Goal: Information Seeking & Learning: Learn about a topic

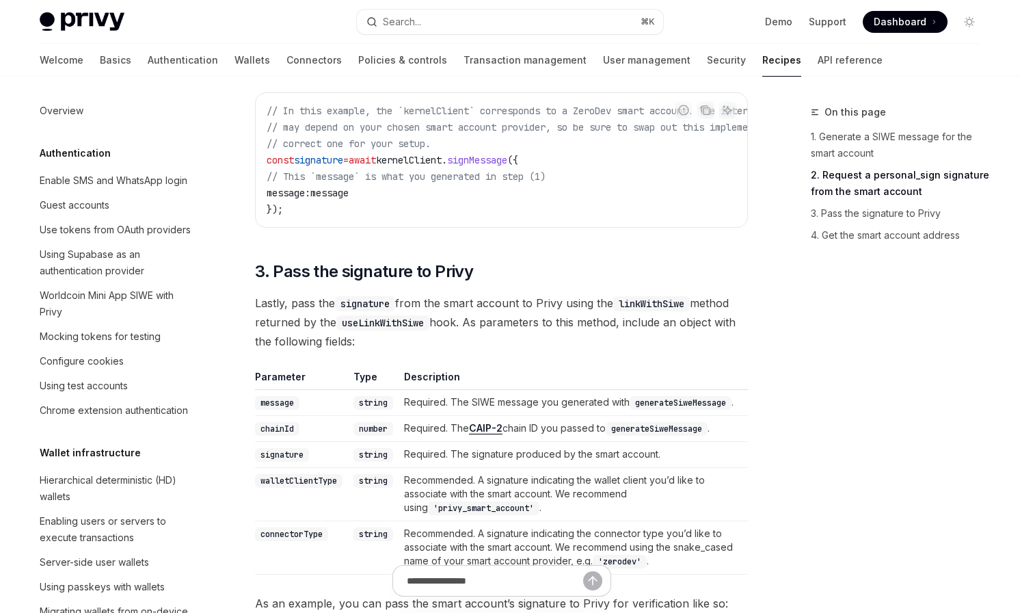
scroll to position [373, 0]
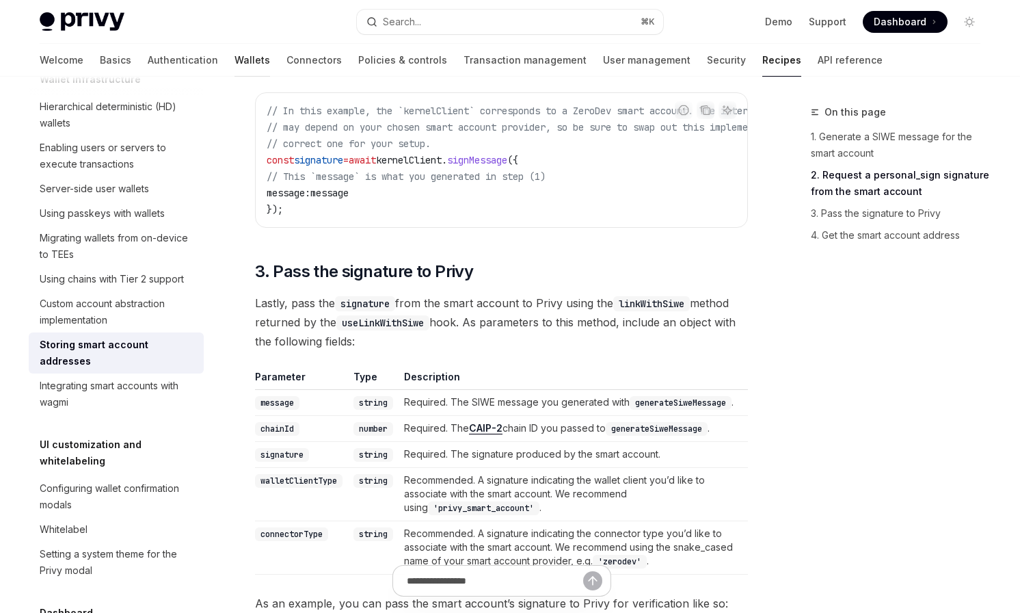
click at [235, 61] on link "Wallets" at bounding box center [253, 60] width 36 height 33
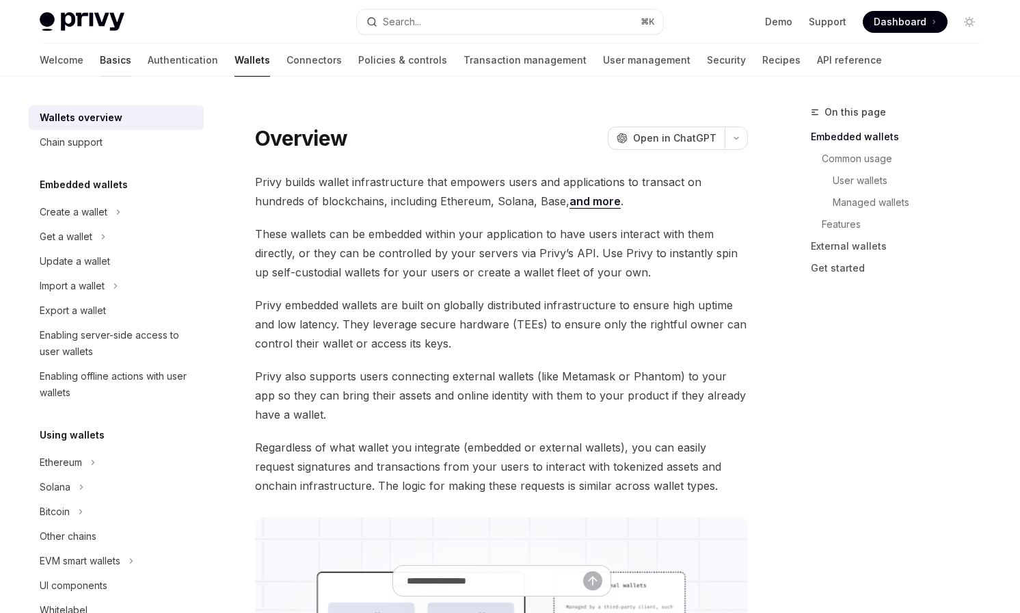
click at [100, 68] on link "Basics" at bounding box center [115, 60] width 31 height 33
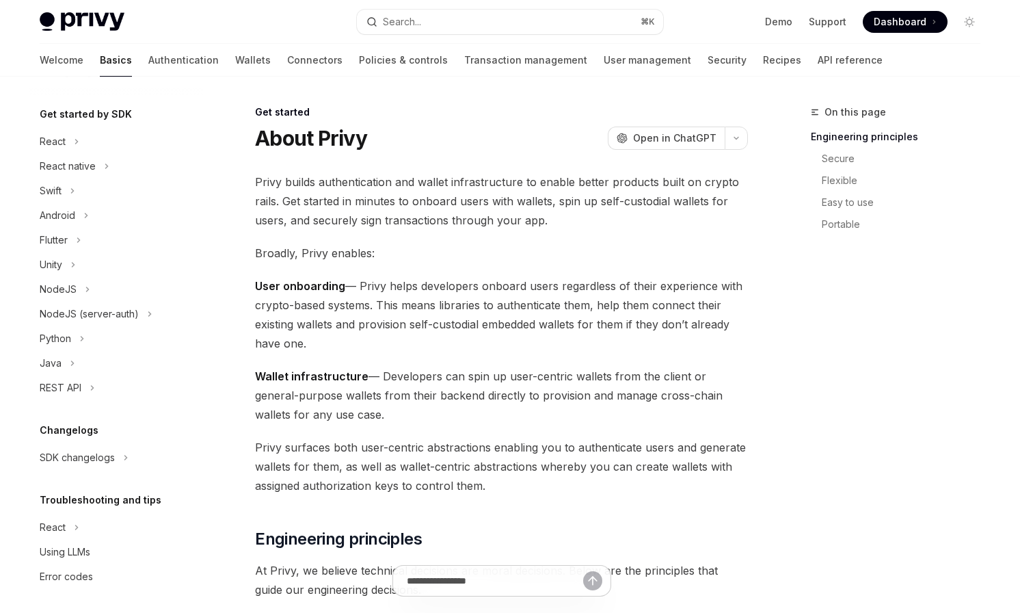
scroll to position [140, 0]
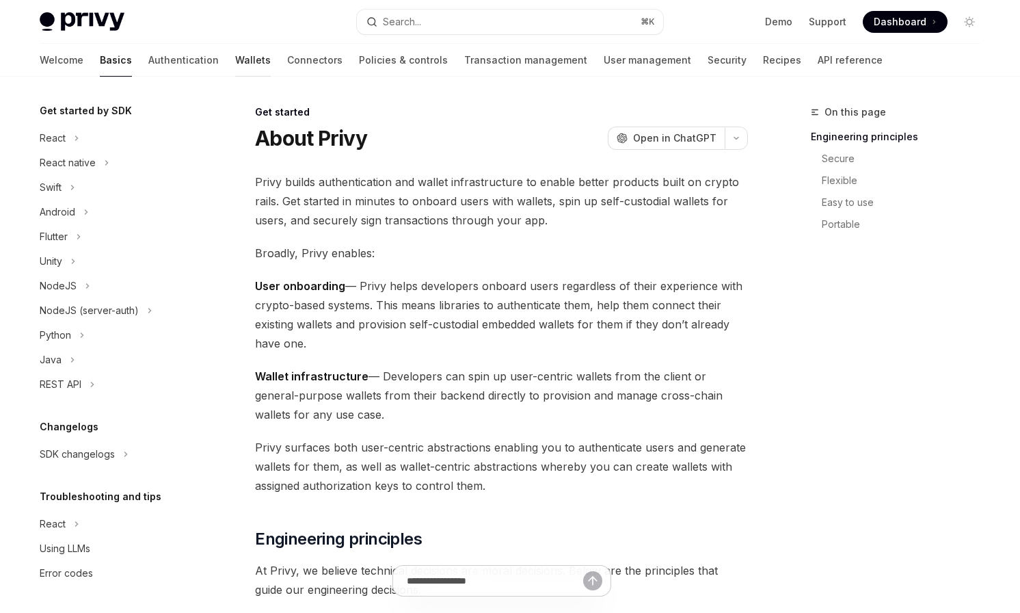
click at [235, 66] on link "Wallets" at bounding box center [253, 60] width 36 height 33
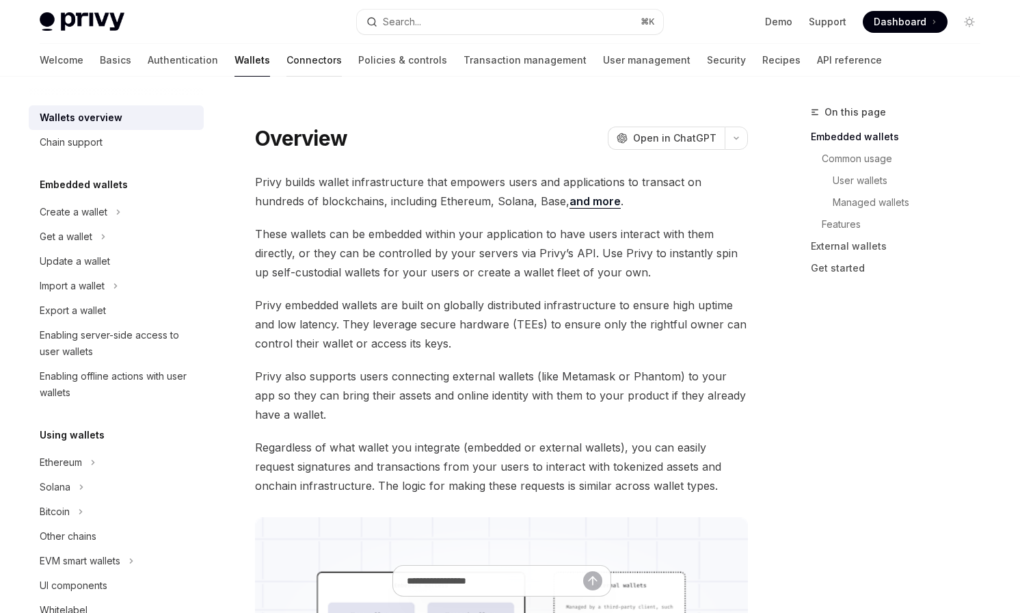
click at [287, 55] on link "Connectors" at bounding box center [314, 60] width 55 height 33
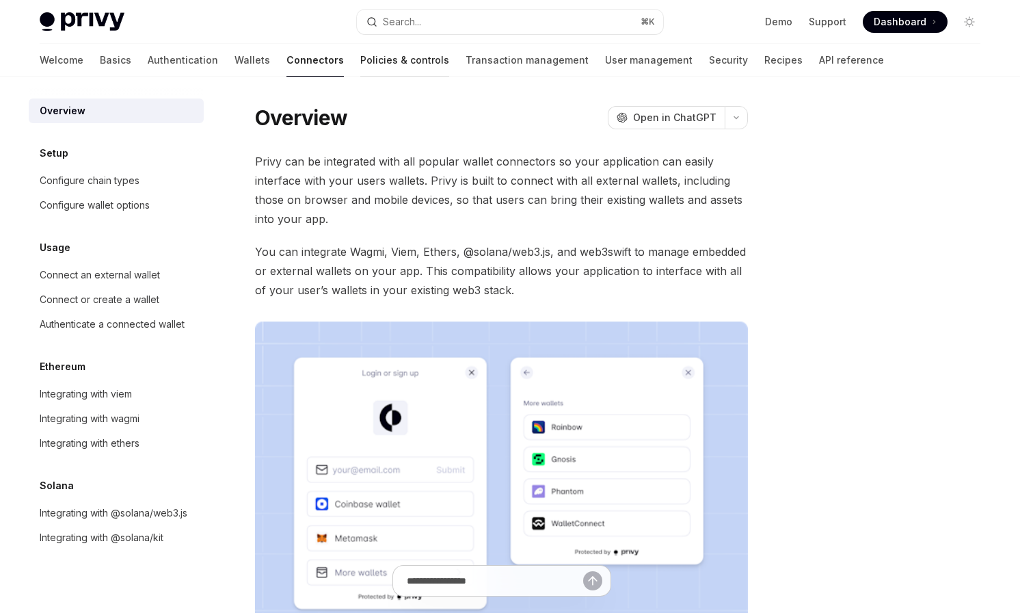
click at [360, 60] on link "Policies & controls" at bounding box center [404, 60] width 89 height 33
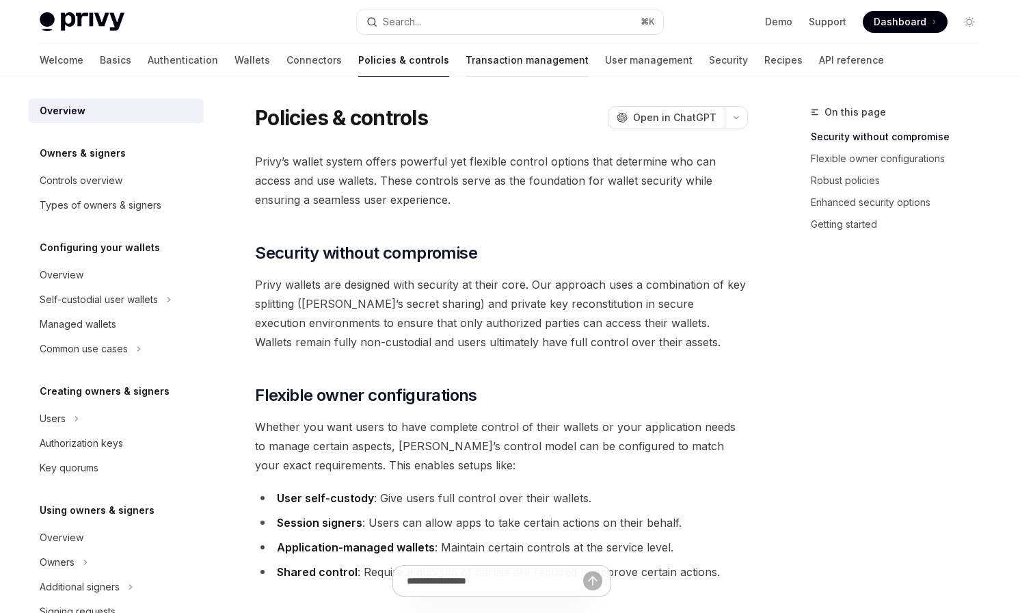
click at [466, 68] on link "Transaction management" at bounding box center [527, 60] width 123 height 33
type textarea "*"
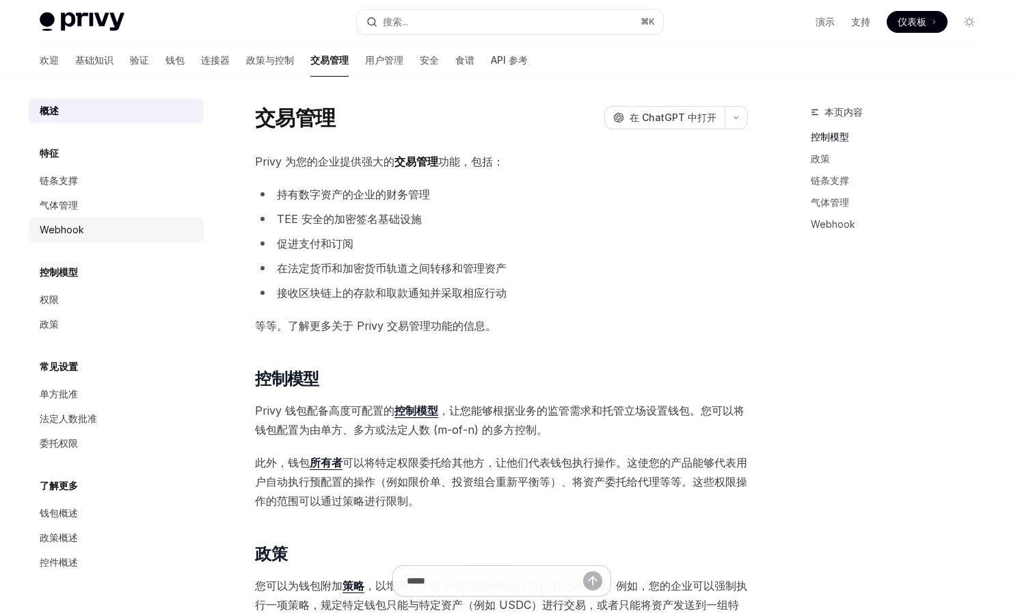
click at [101, 228] on div "Webhook" at bounding box center [118, 230] width 156 height 16
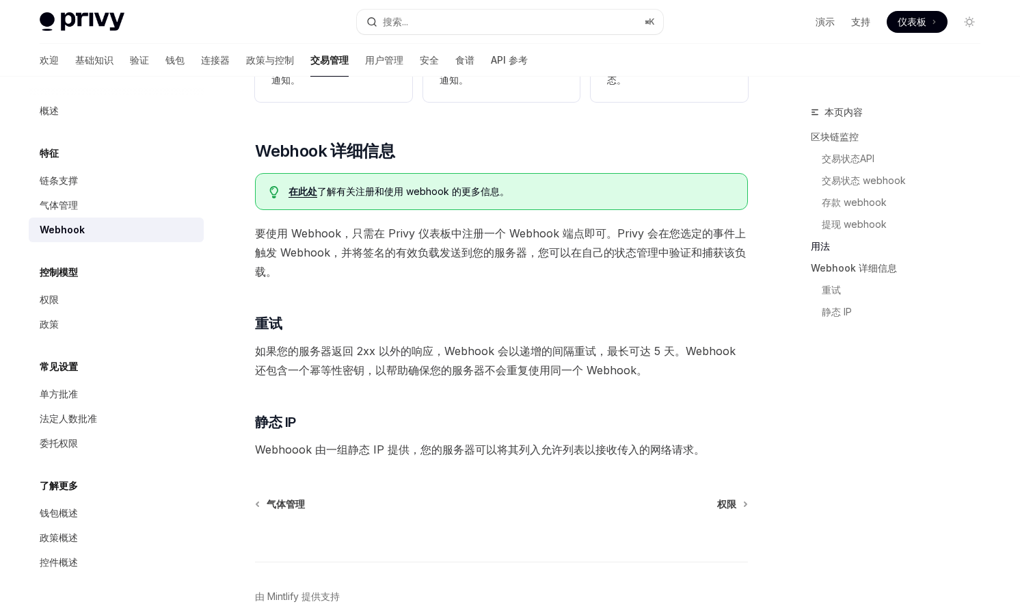
scroll to position [715, 0]
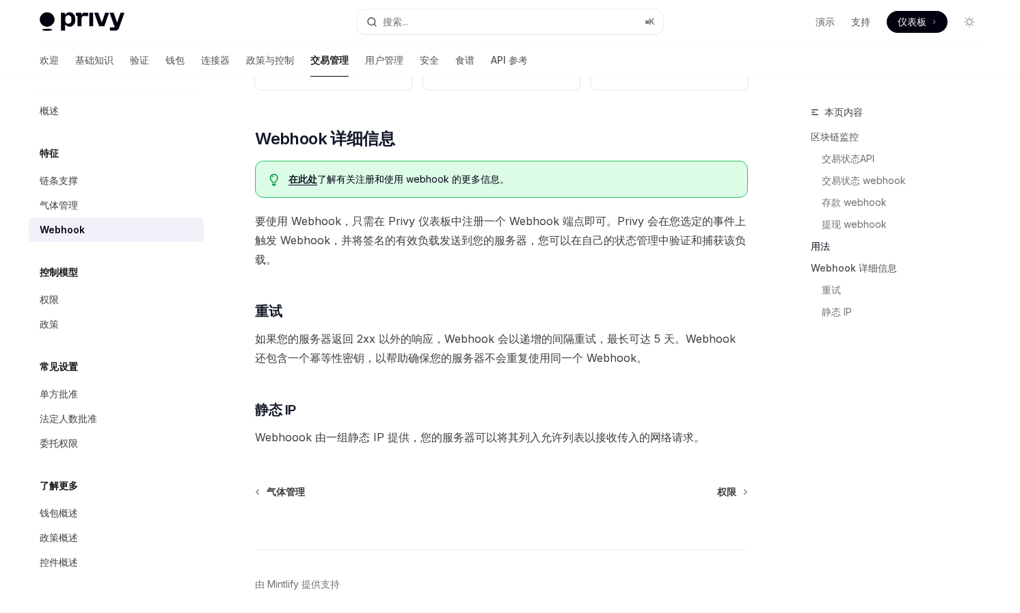
click at [306, 177] on font "在此处" at bounding box center [303, 179] width 29 height 12
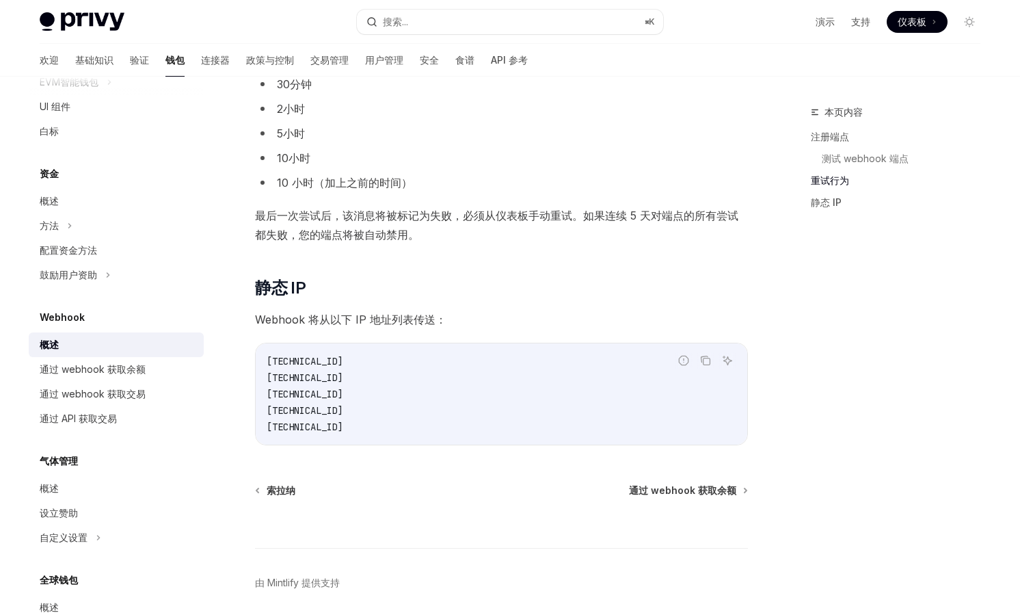
scroll to position [1228, 0]
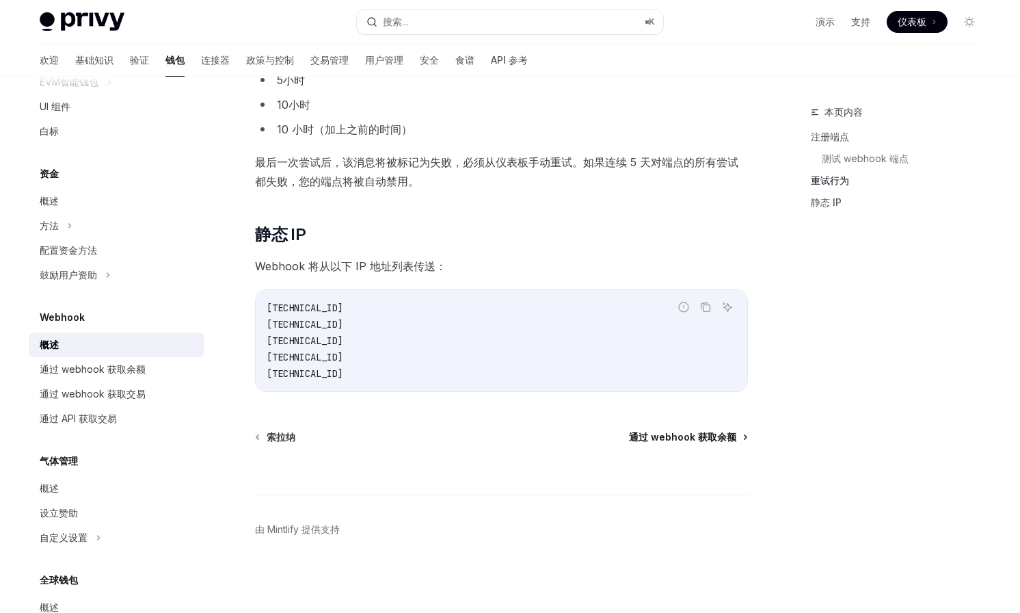
click at [669, 440] on font "通过 webhook 获取余额" at bounding box center [682, 437] width 107 height 12
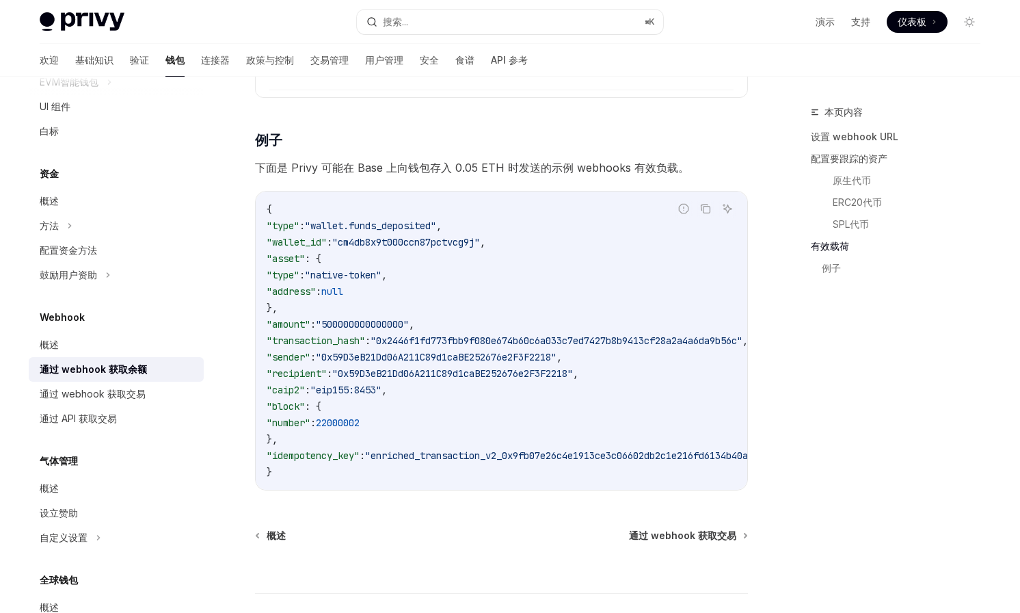
scroll to position [2226, 0]
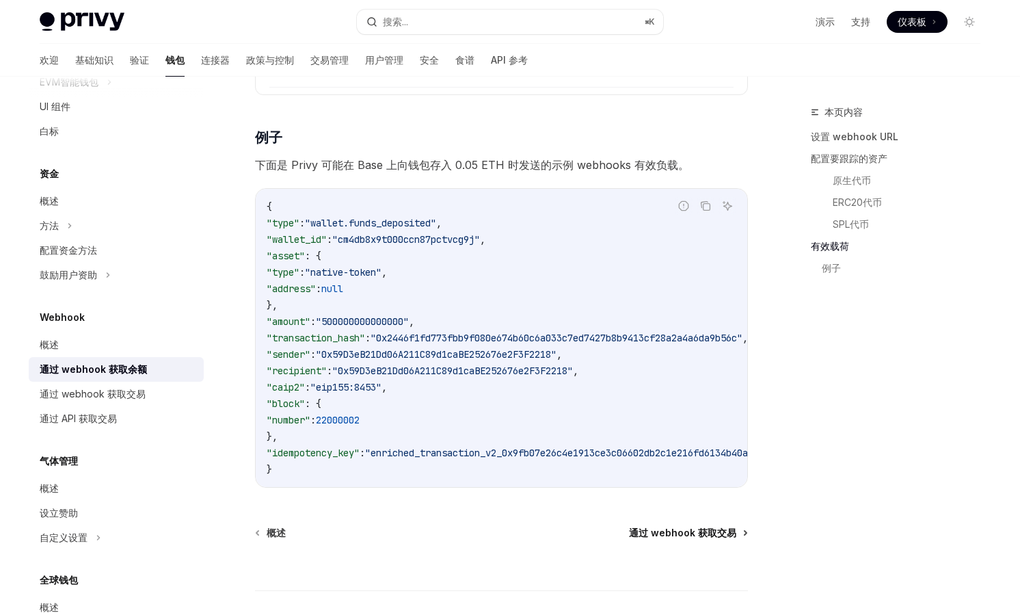
click at [663, 538] on font "通过 webhook 获取交易" at bounding box center [682, 533] width 107 height 12
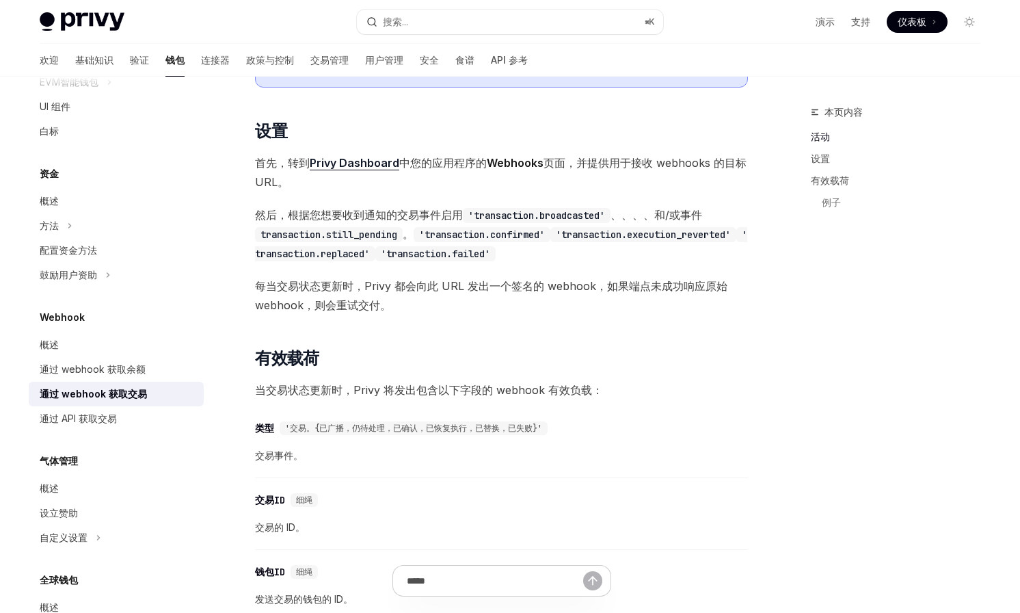
scroll to position [627, 0]
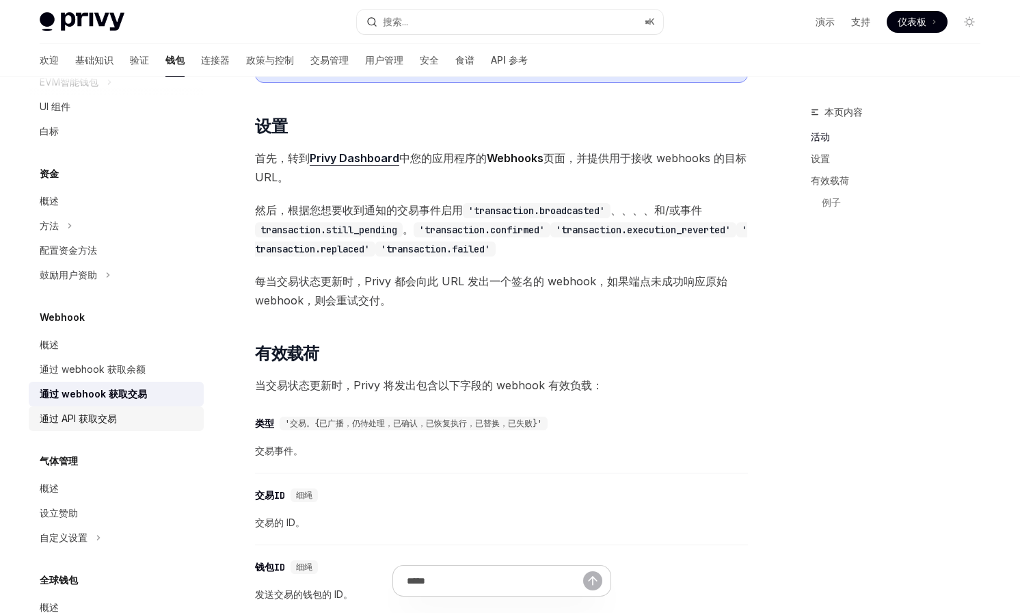
click at [109, 427] on link "通过 API 获取交易" at bounding box center [116, 418] width 175 height 25
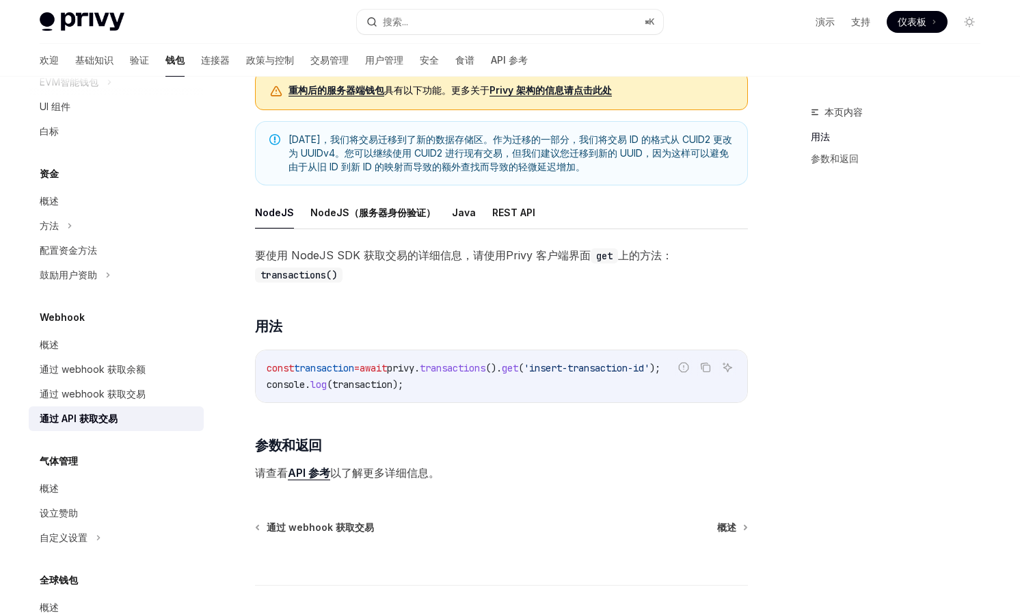
scroll to position [125, 0]
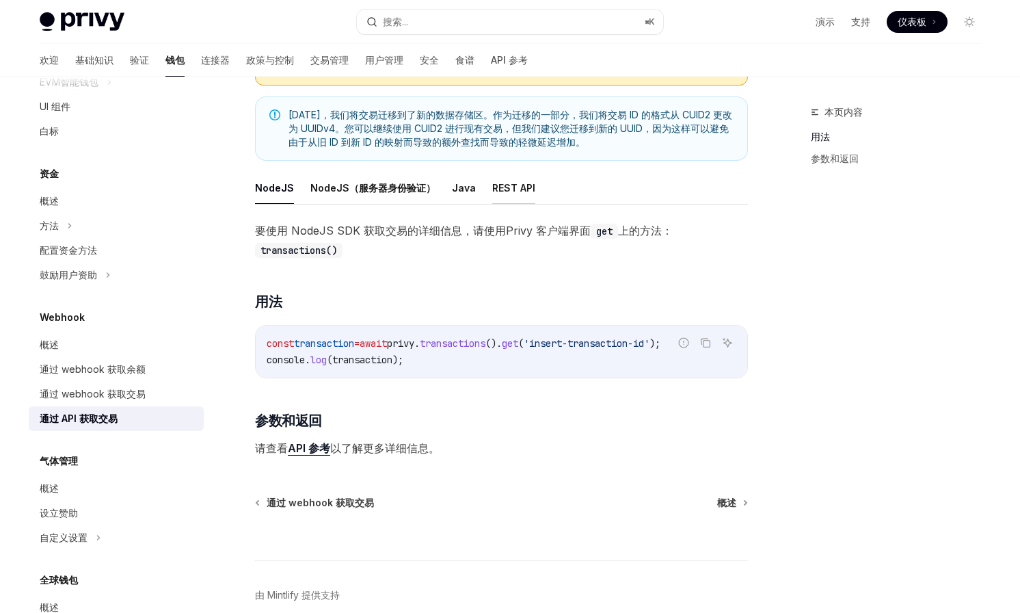
click at [505, 196] on button "REST API" at bounding box center [513, 188] width 43 height 32
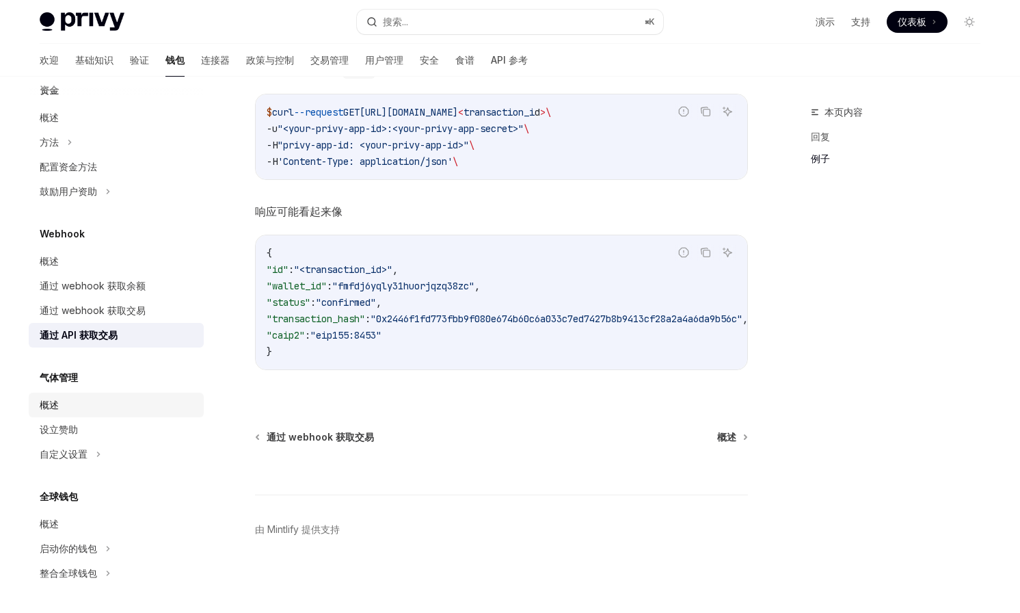
scroll to position [934, 0]
click at [75, 425] on font "设立赞助" at bounding box center [59, 429] width 38 height 12
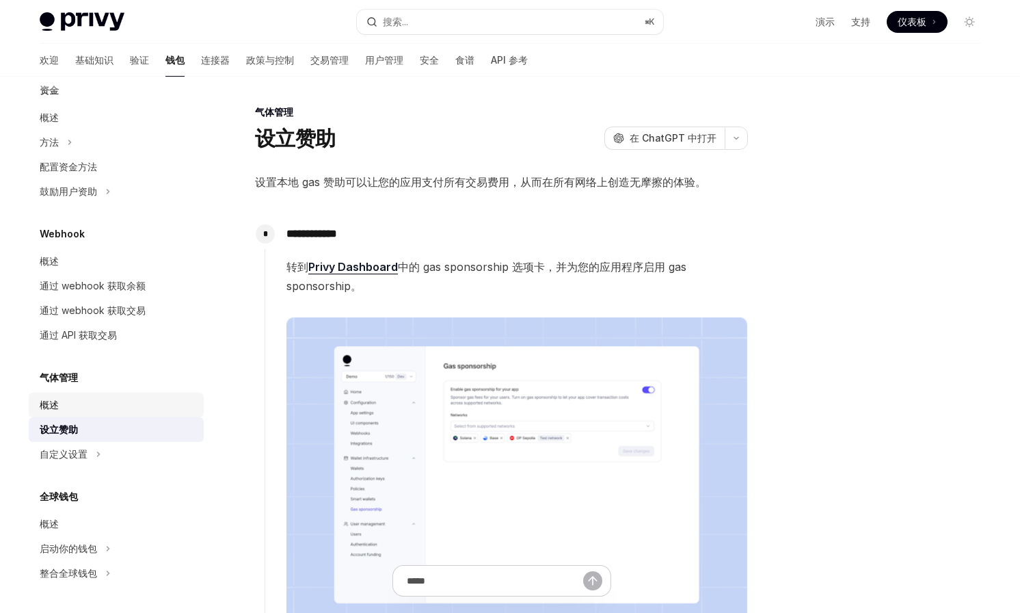
click at [62, 406] on div "概述" at bounding box center [118, 405] width 156 height 16
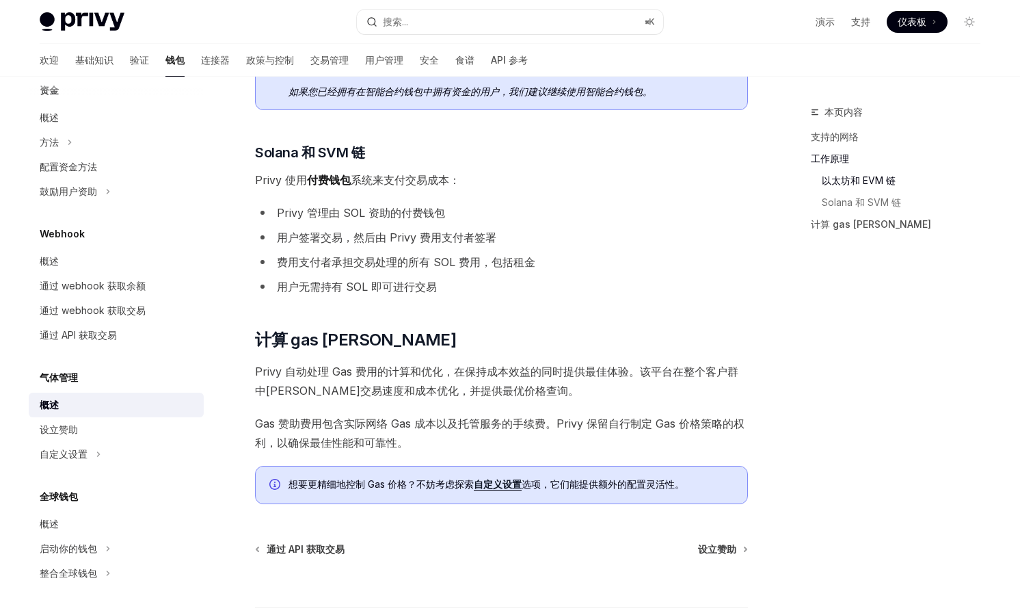
scroll to position [790, 0]
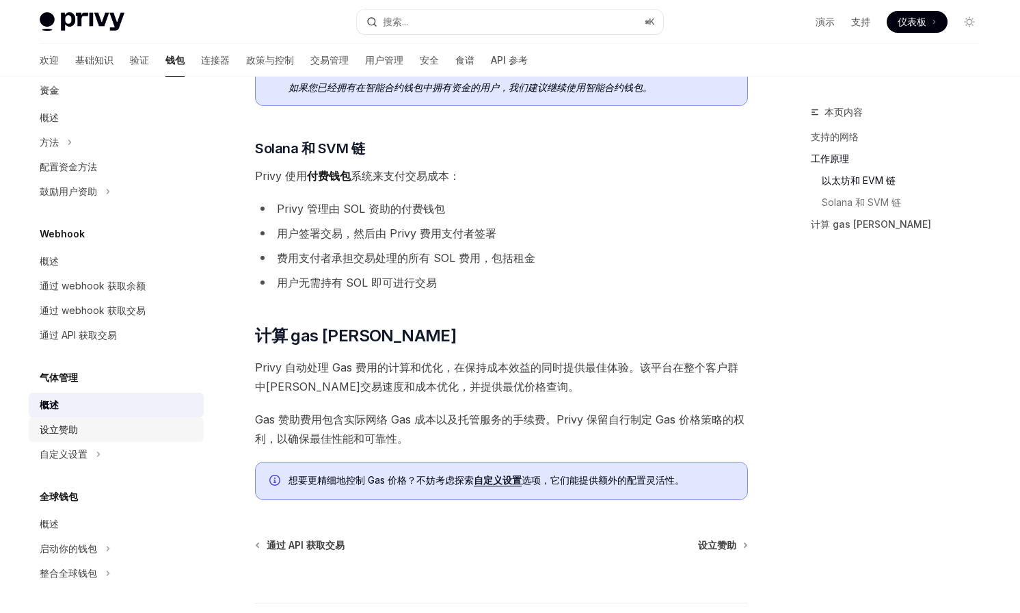
click at [60, 436] on div "设立赞助" at bounding box center [59, 429] width 38 height 16
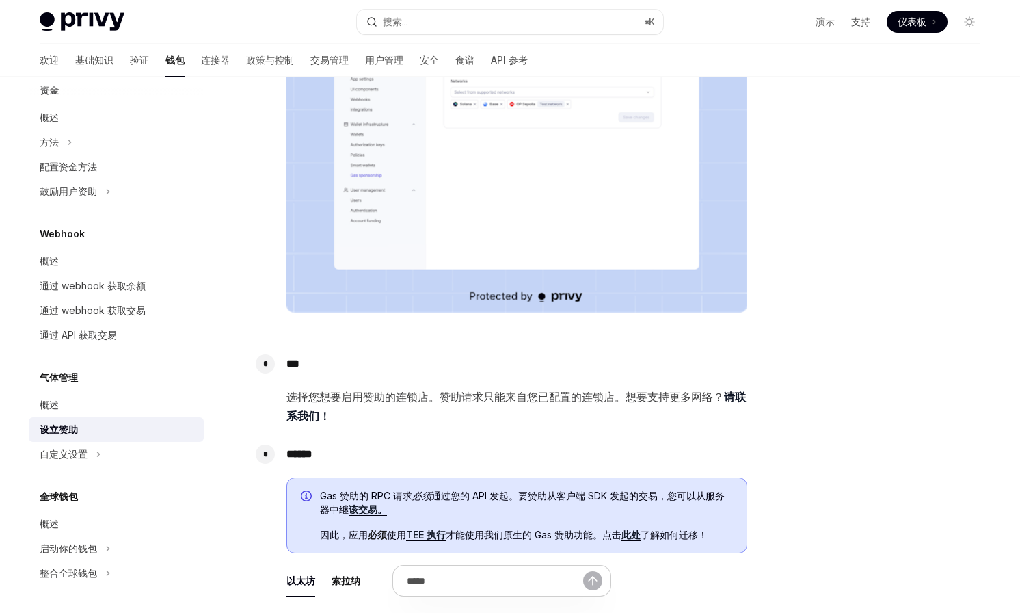
scroll to position [351, 0]
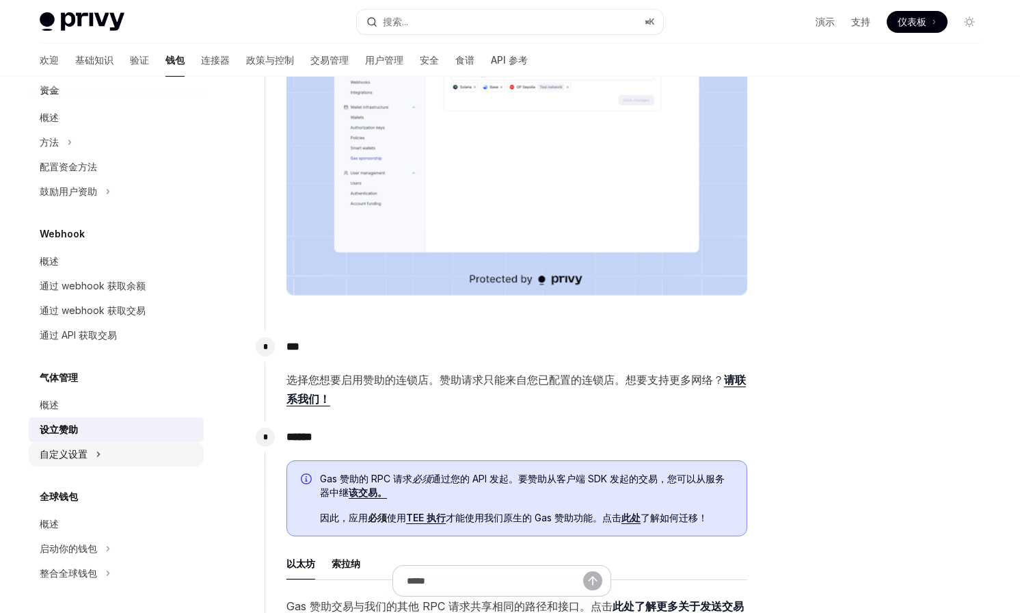
click at [88, 464] on button "自定义设置" at bounding box center [116, 454] width 175 height 25
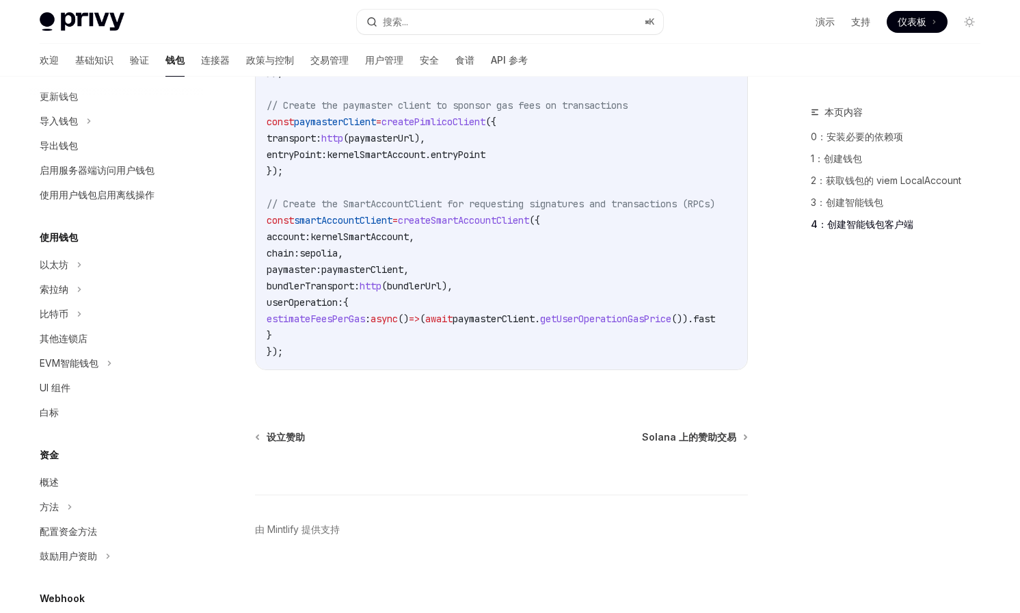
scroll to position [155, 0]
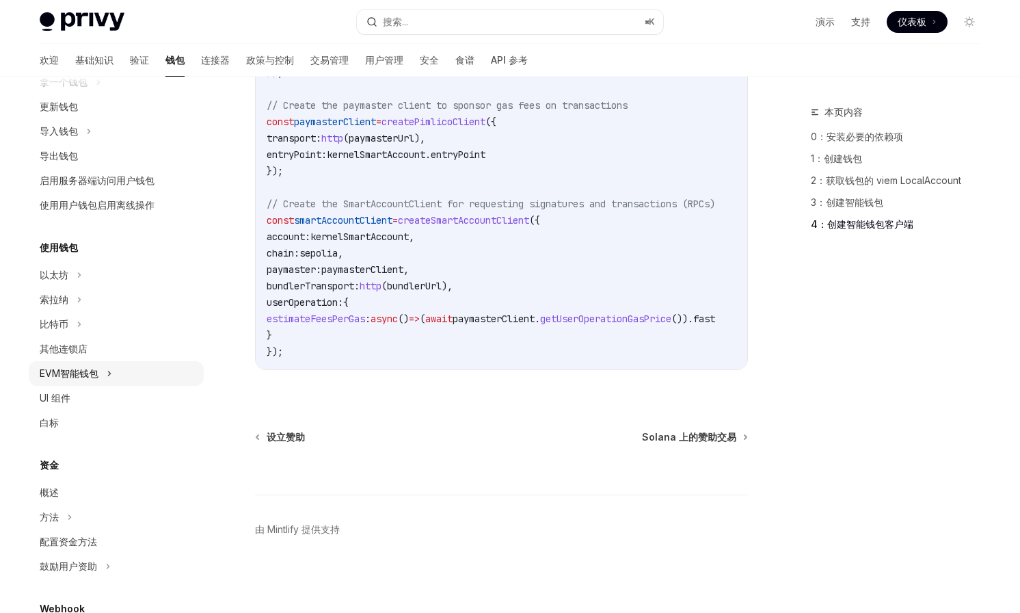
click at [100, 372] on button "EVM智能钱包" at bounding box center [116, 373] width 175 height 25
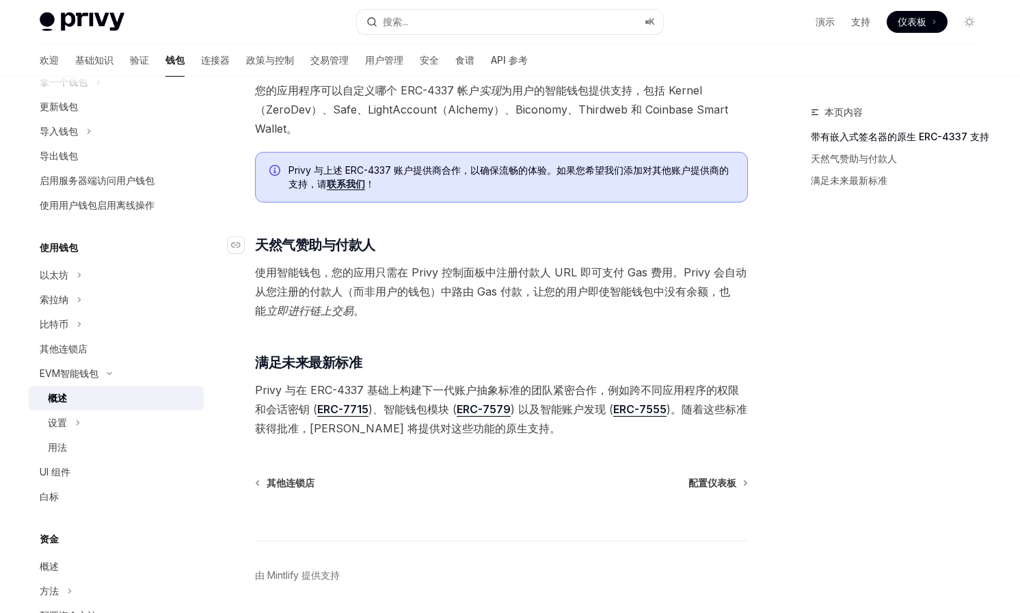
scroll to position [838, 0]
click at [722, 488] on div at bounding box center [501, 513] width 493 height 51
click at [714, 477] on font "配置仪表板" at bounding box center [713, 481] width 48 height 12
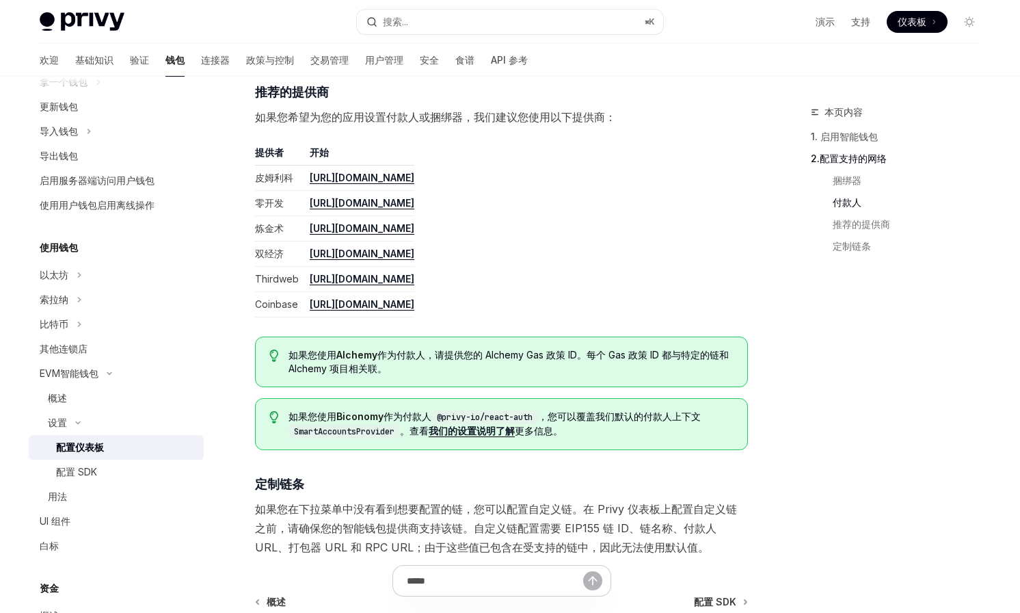
scroll to position [1458, 0]
click at [414, 183] on td "[URL][DOMAIN_NAME]" at bounding box center [359, 177] width 110 height 25
drag, startPoint x: 453, startPoint y: 169, endPoint x: 399, endPoint y: 176, distance: 54.6
click at [399, 176] on td "[URL][DOMAIN_NAME]" at bounding box center [359, 177] width 110 height 25
click at [414, 175] on td "[URL][DOMAIN_NAME]" at bounding box center [359, 177] width 110 height 25
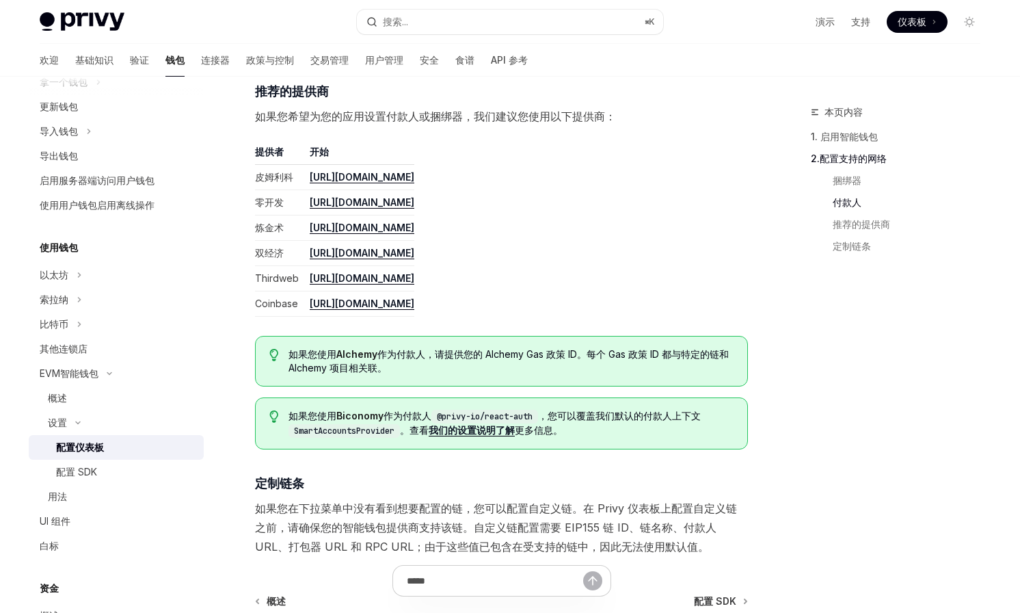
drag, startPoint x: 446, startPoint y: 177, endPoint x: 397, endPoint y: 179, distance: 49.3
click at [397, 179] on td "[URL][DOMAIN_NAME]" at bounding box center [359, 177] width 110 height 25
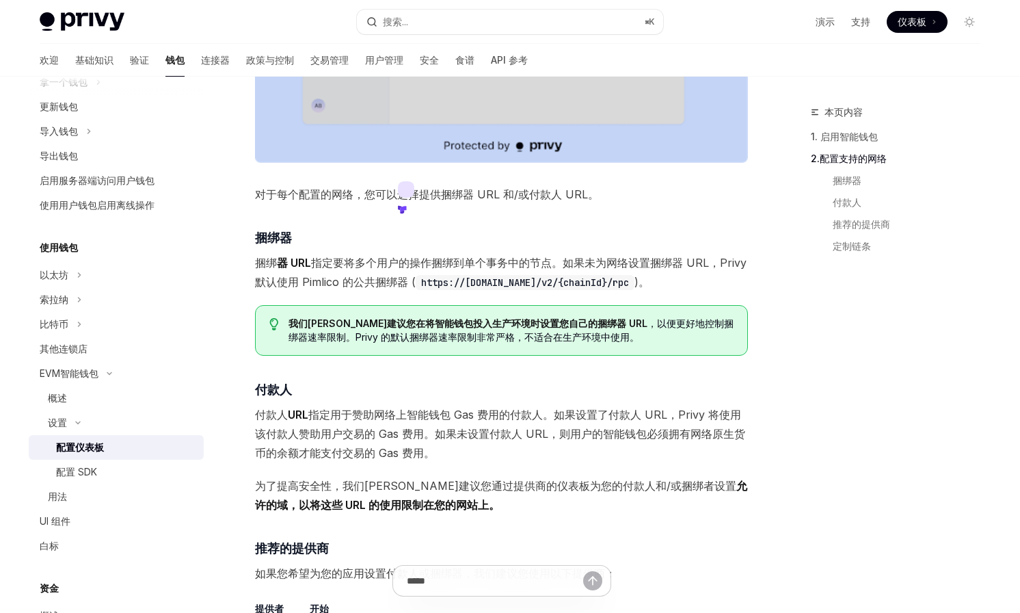
scroll to position [1057, 0]
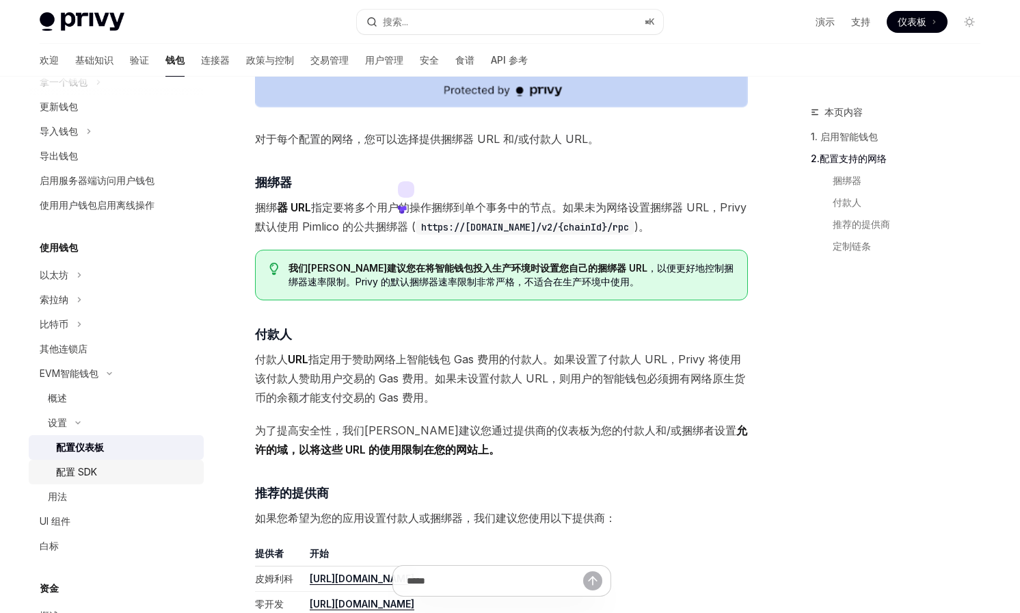
click at [90, 464] on div "配置 SDK" at bounding box center [76, 472] width 41 height 16
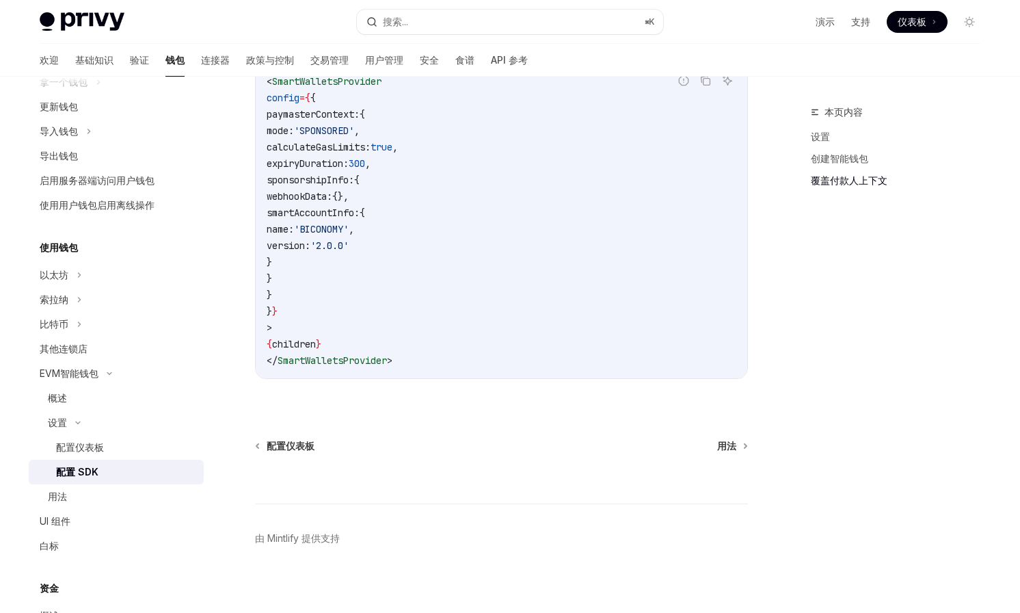
scroll to position [1081, 0]
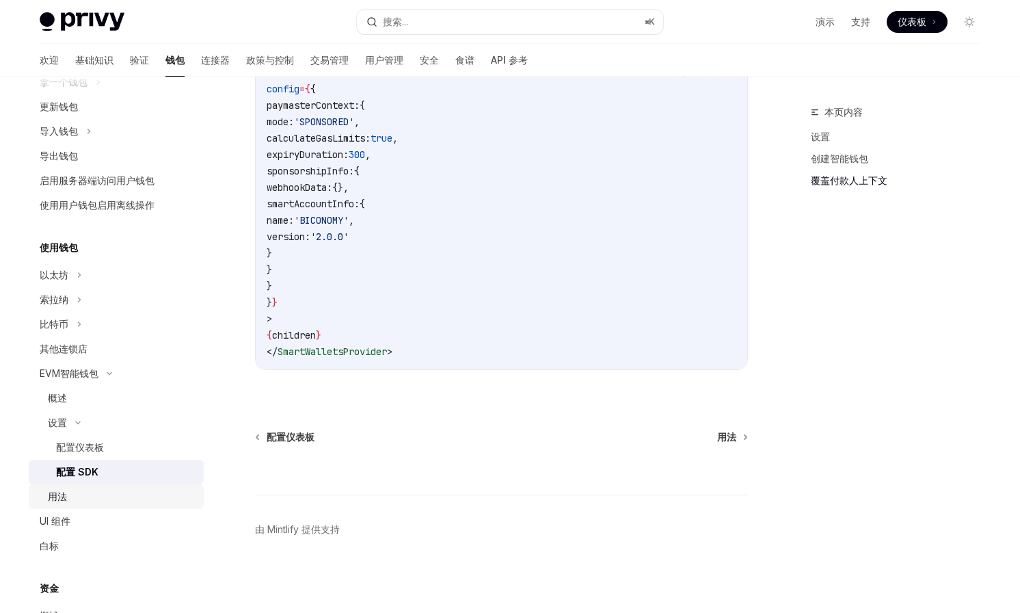
click at [66, 490] on font "用法" at bounding box center [57, 496] width 19 height 12
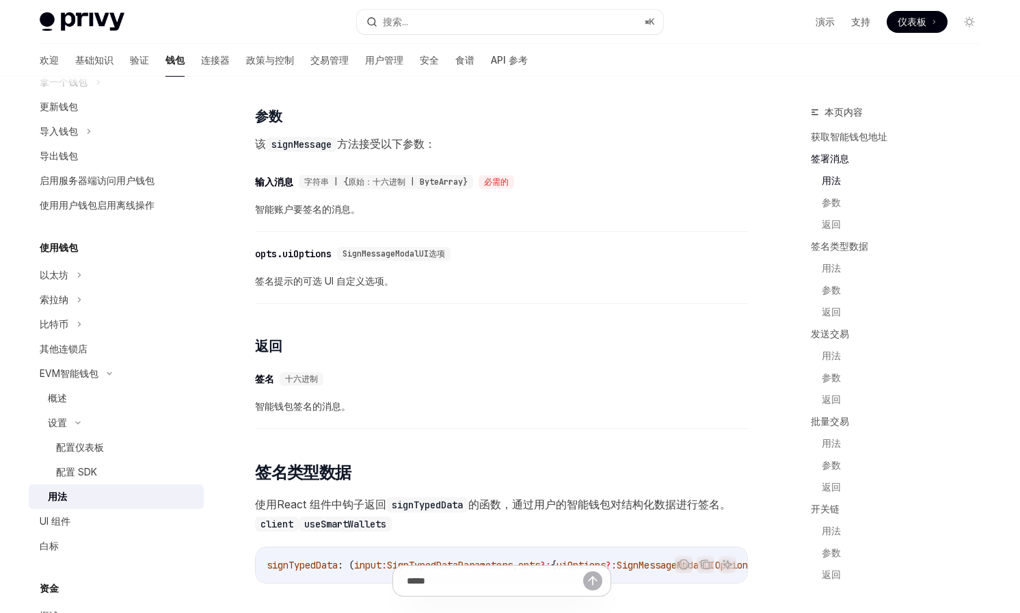
scroll to position [847, 0]
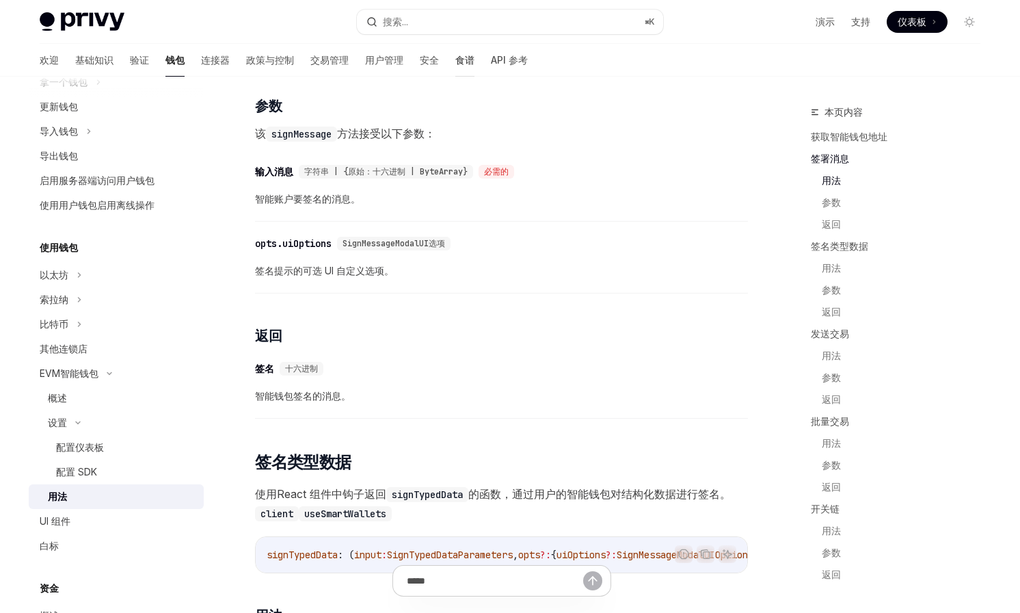
click at [456, 66] on font "食谱" at bounding box center [465, 60] width 19 height 14
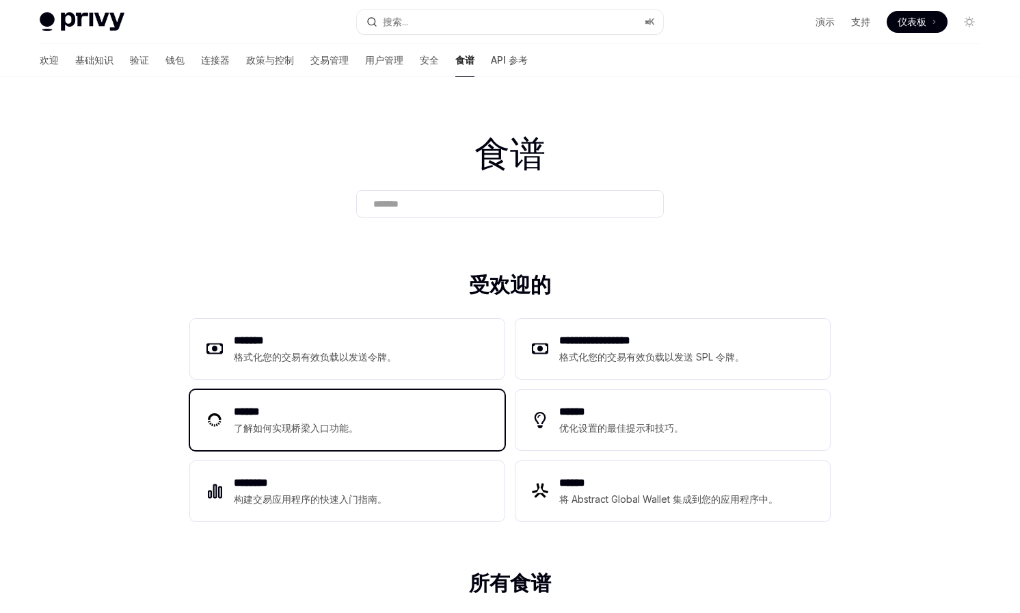
click at [344, 391] on div "****** 了解如何实现桥梁入口功能。" at bounding box center [347, 420] width 315 height 60
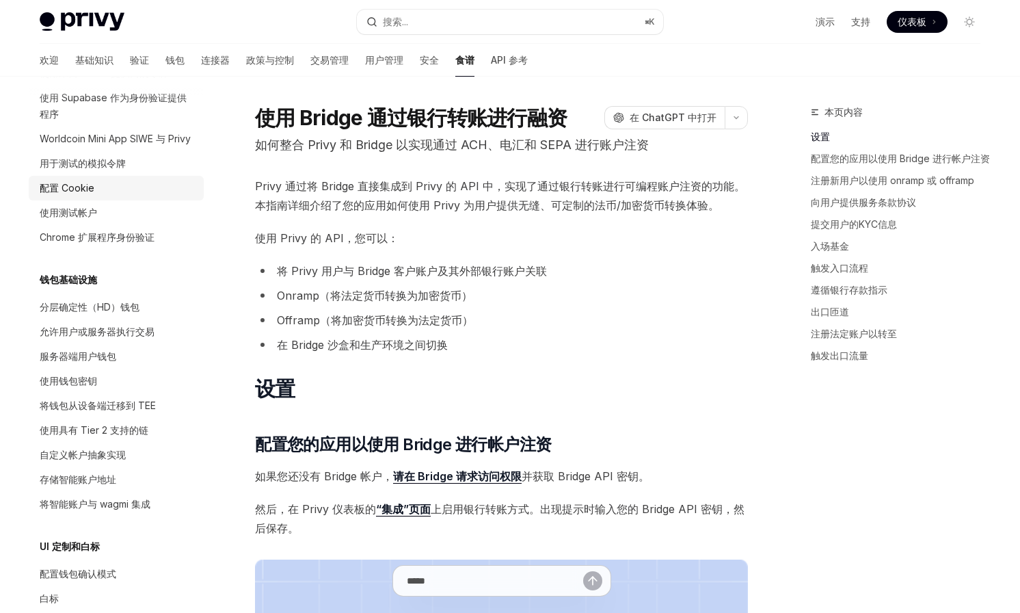
scroll to position [159, 0]
click at [114, 441] on link "自定义帐户抽象实现" at bounding box center [116, 452] width 175 height 25
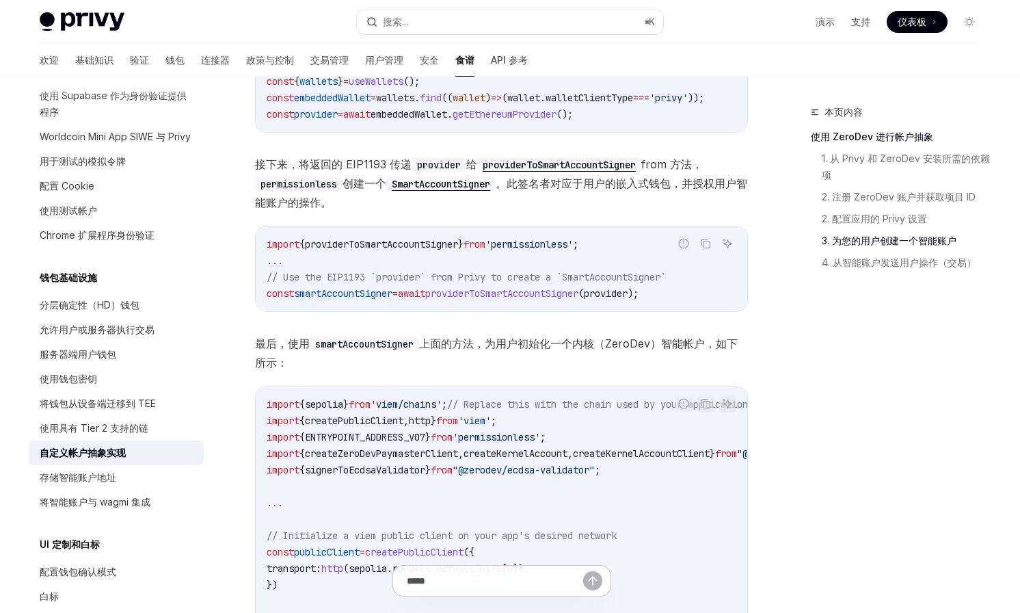
scroll to position [1356, 0]
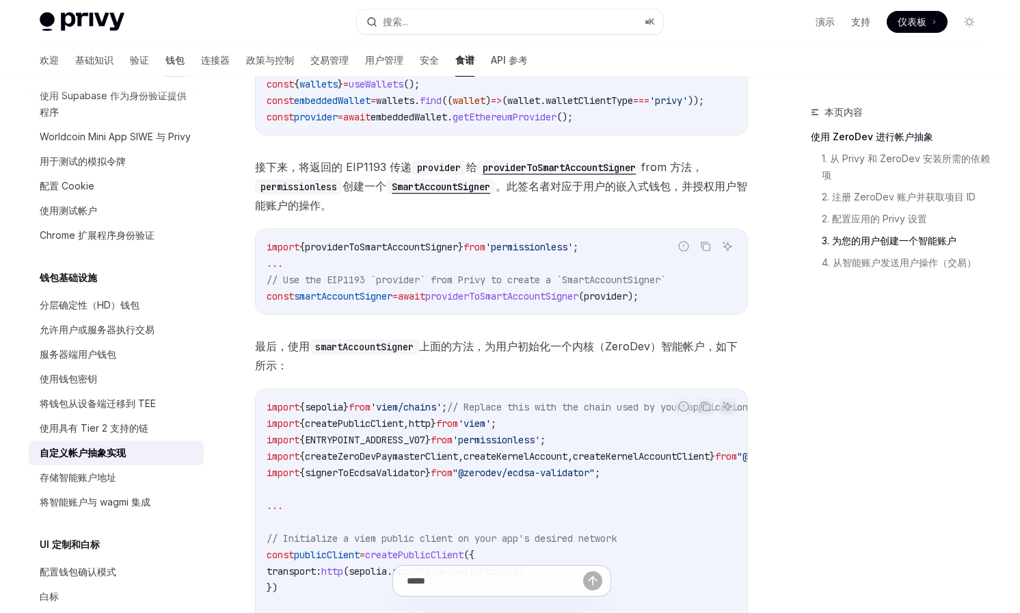
click at [166, 59] on font "钱包" at bounding box center [175, 60] width 19 height 12
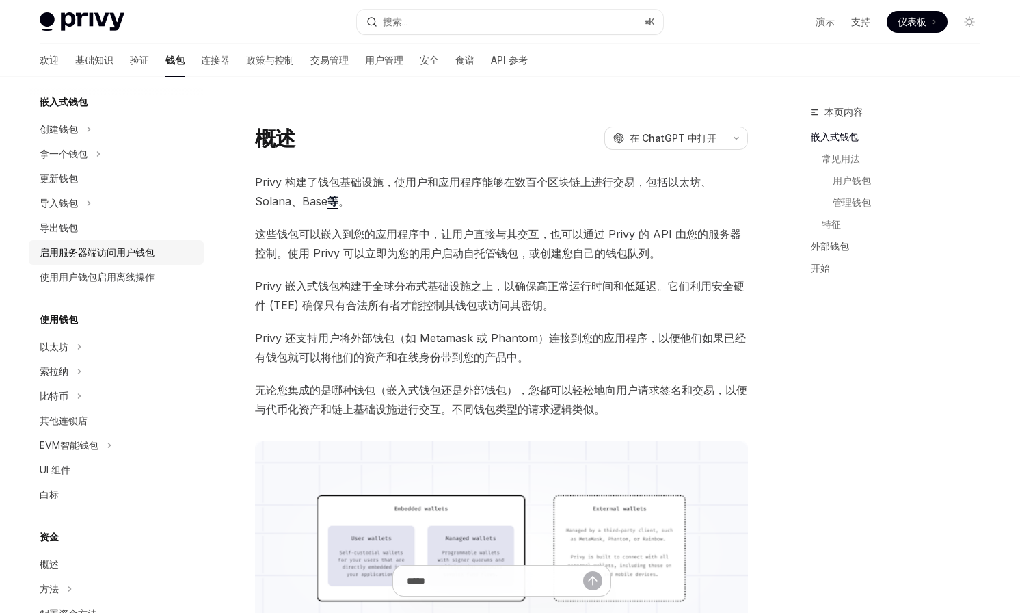
scroll to position [99, 0]
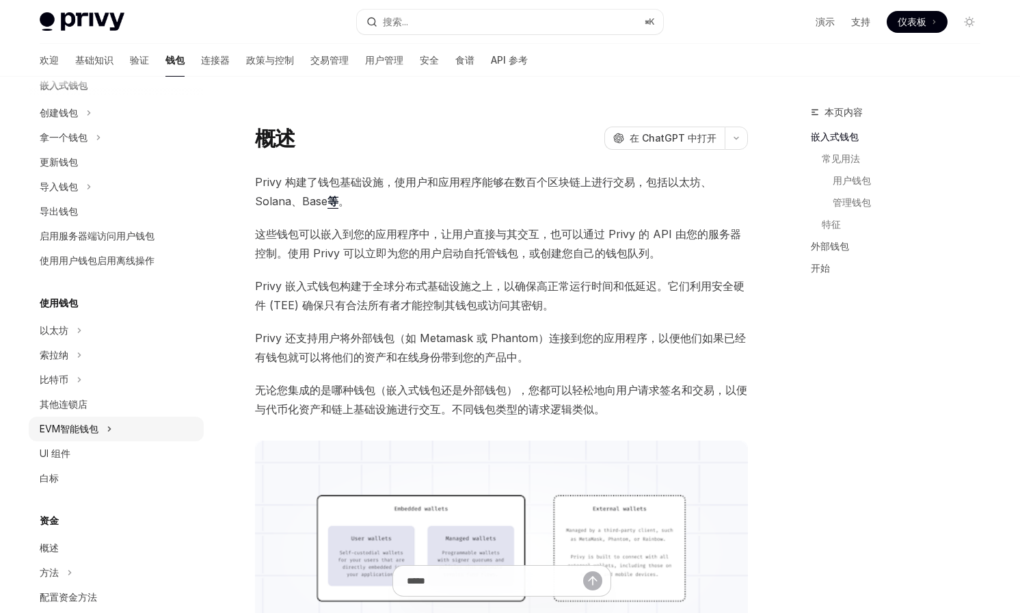
click at [98, 435] on div "EVM智能钱包" at bounding box center [69, 429] width 59 height 16
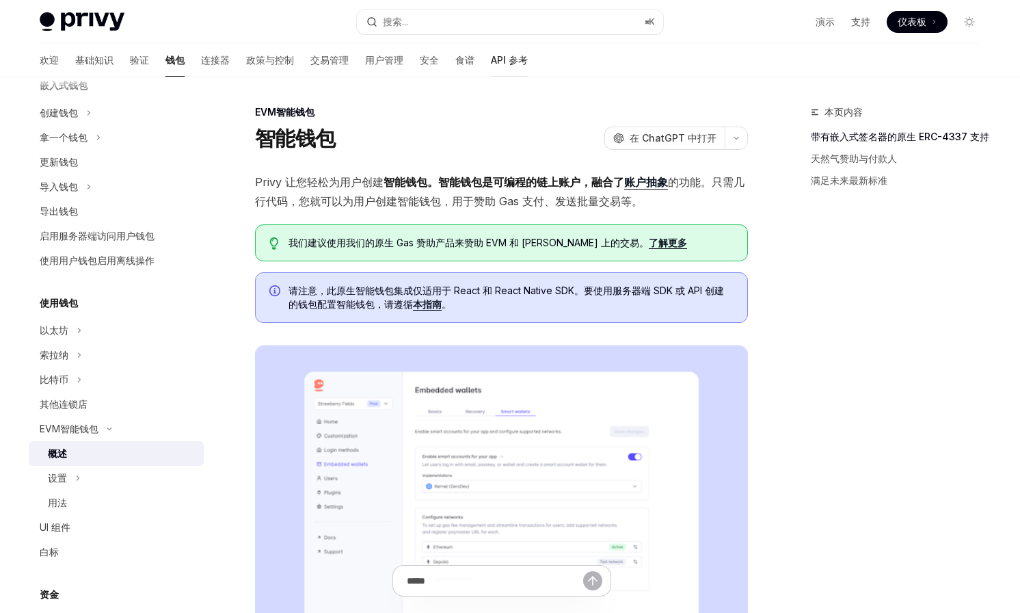
click at [491, 57] on font "API 参考" at bounding box center [509, 60] width 37 height 12
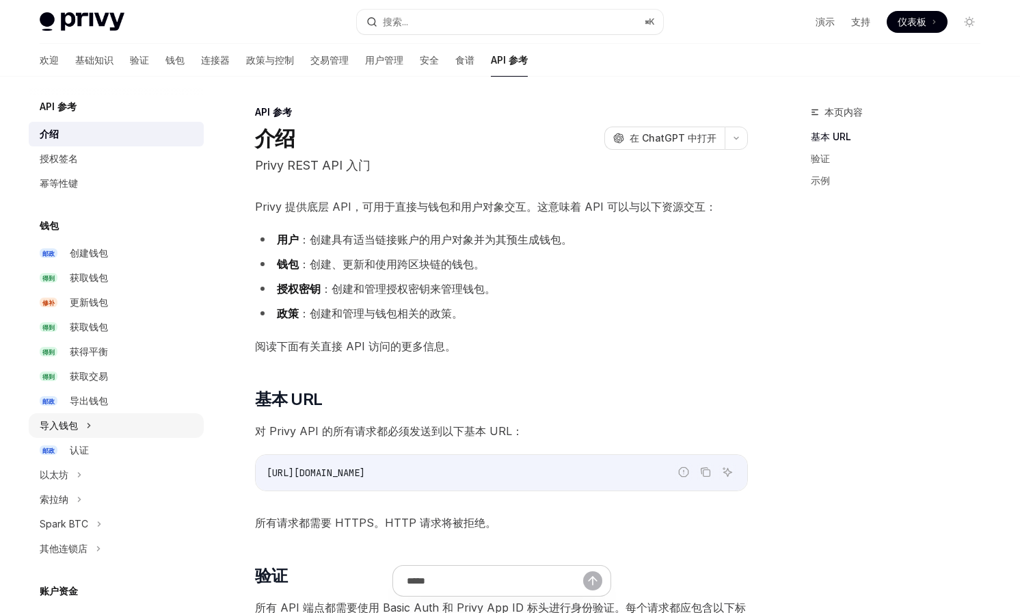
click at [86, 423] on icon at bounding box center [88, 425] width 5 height 16
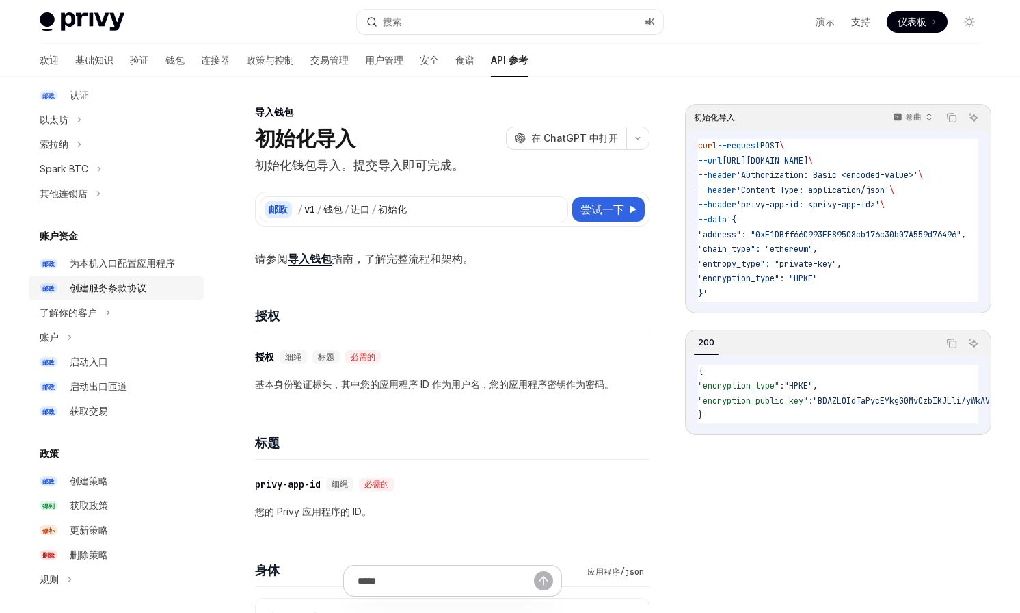
scroll to position [405, 0]
click at [104, 371] on link "邮政 启动入口" at bounding box center [116, 361] width 175 height 25
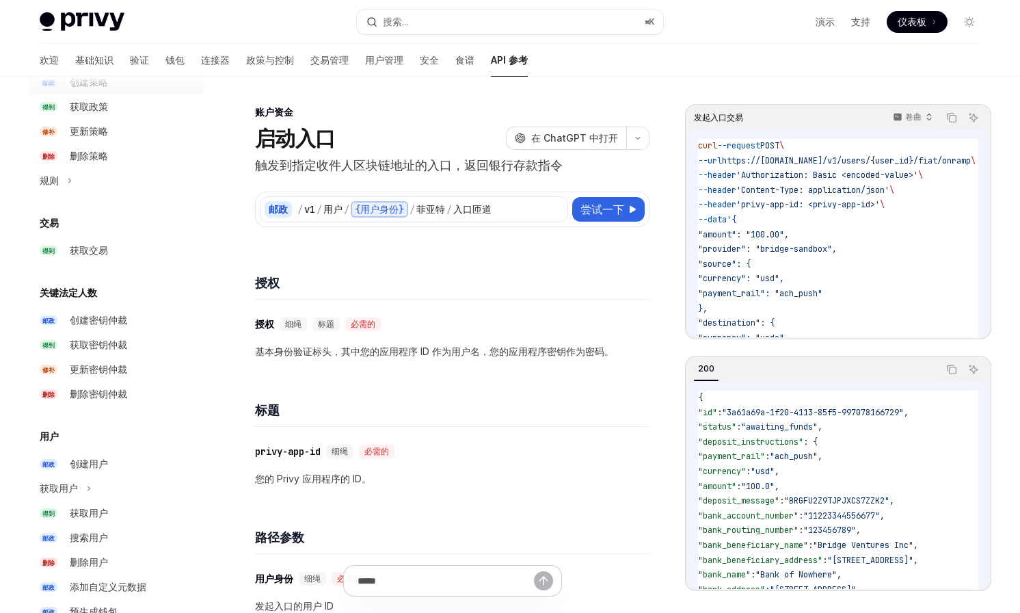
scroll to position [841, 0]
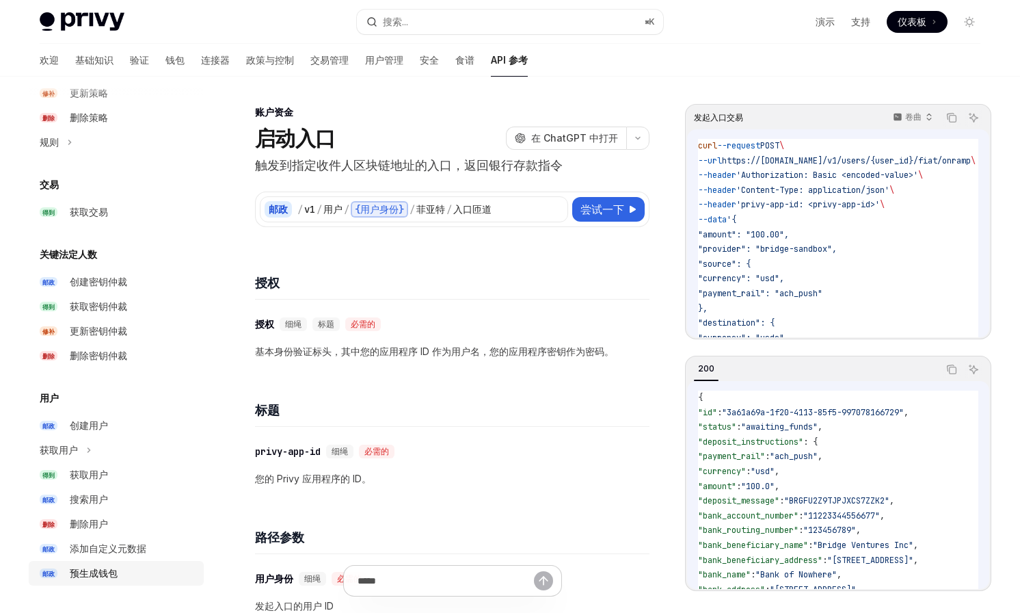
click at [84, 566] on div "预生成钱包" at bounding box center [94, 573] width 48 height 16
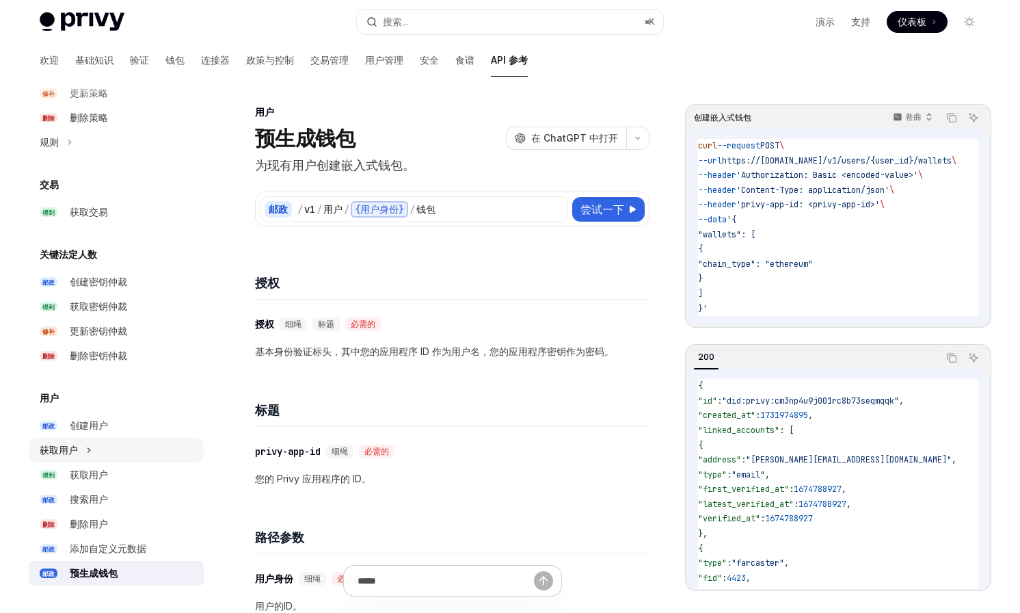
click at [90, 443] on icon at bounding box center [88, 450] width 5 height 16
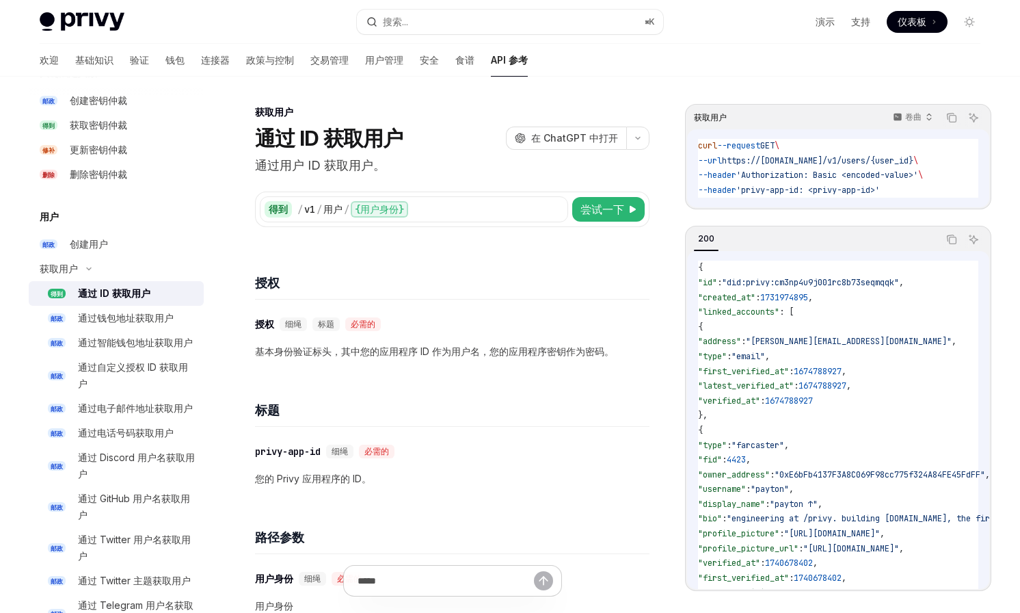
scroll to position [1029, 0]
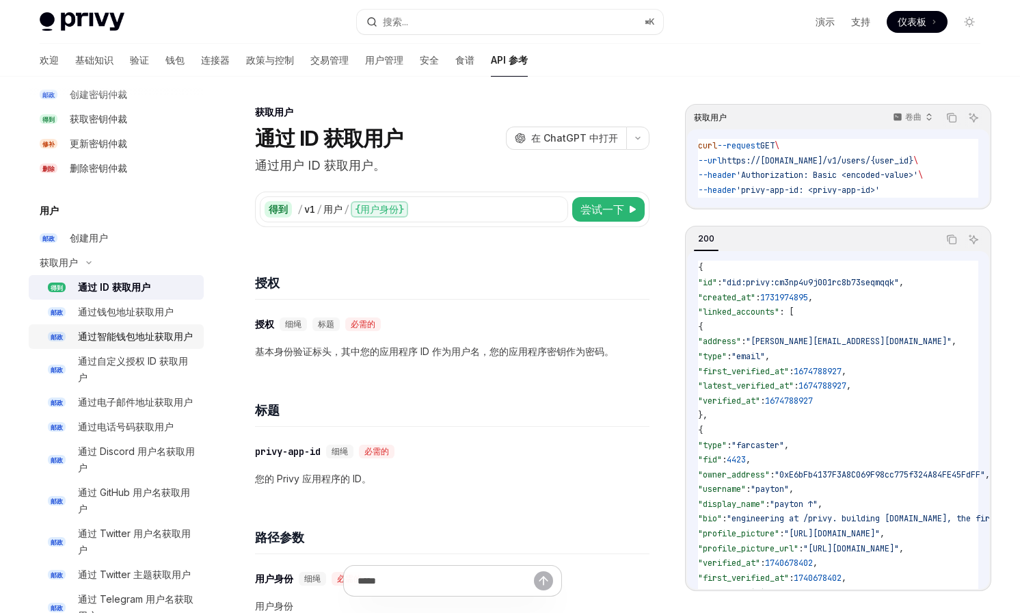
click at [159, 342] on div "通过智能钱包地址获取用户" at bounding box center [135, 336] width 115 height 16
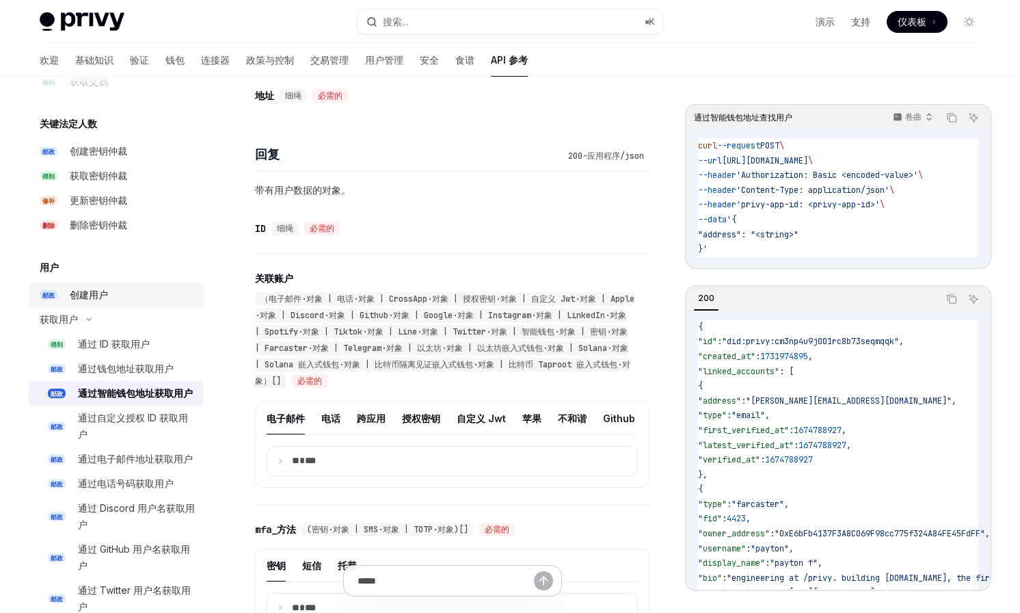
scroll to position [956, 0]
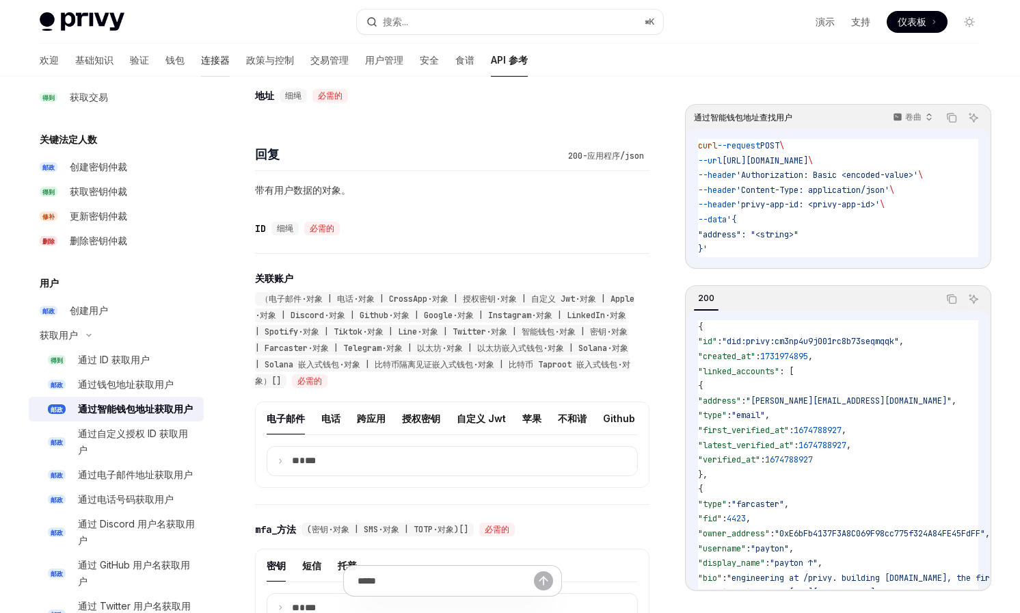
click at [201, 64] on font "连接器" at bounding box center [215, 60] width 29 height 12
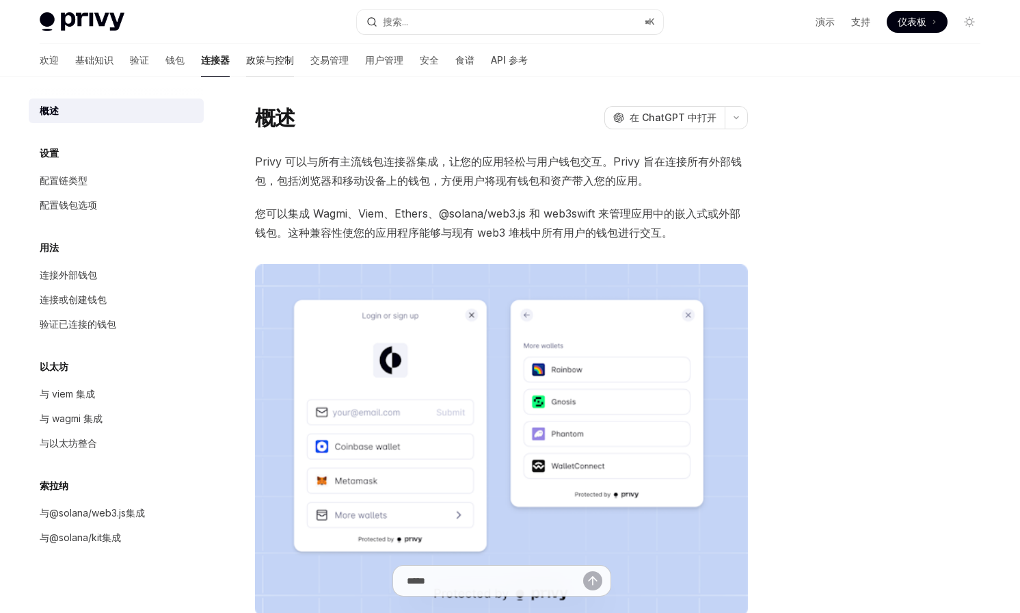
click at [246, 64] on font "政策与控制" at bounding box center [270, 60] width 48 height 12
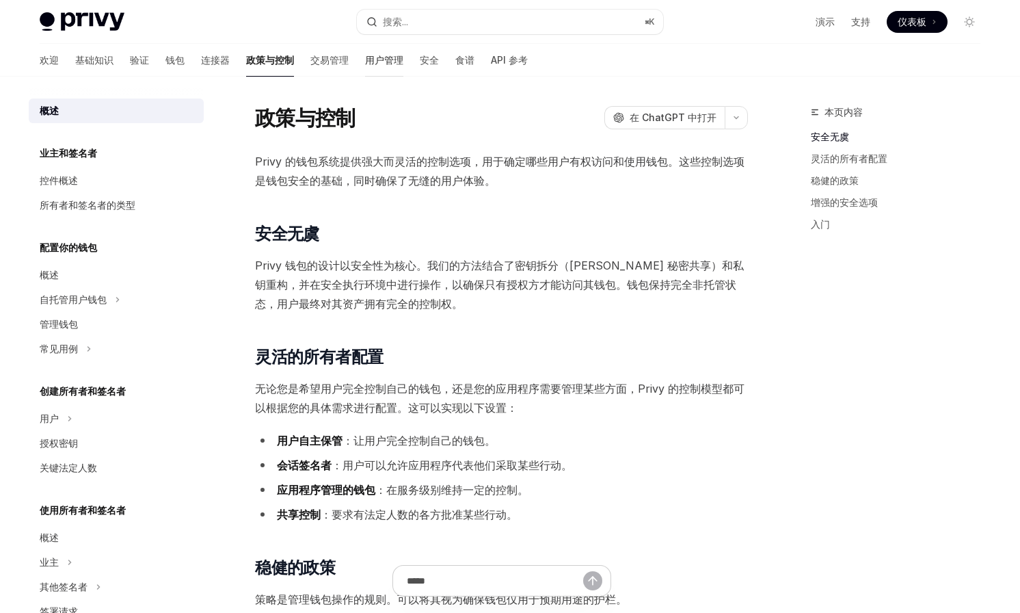
click at [365, 59] on font "用户管理" at bounding box center [384, 60] width 38 height 12
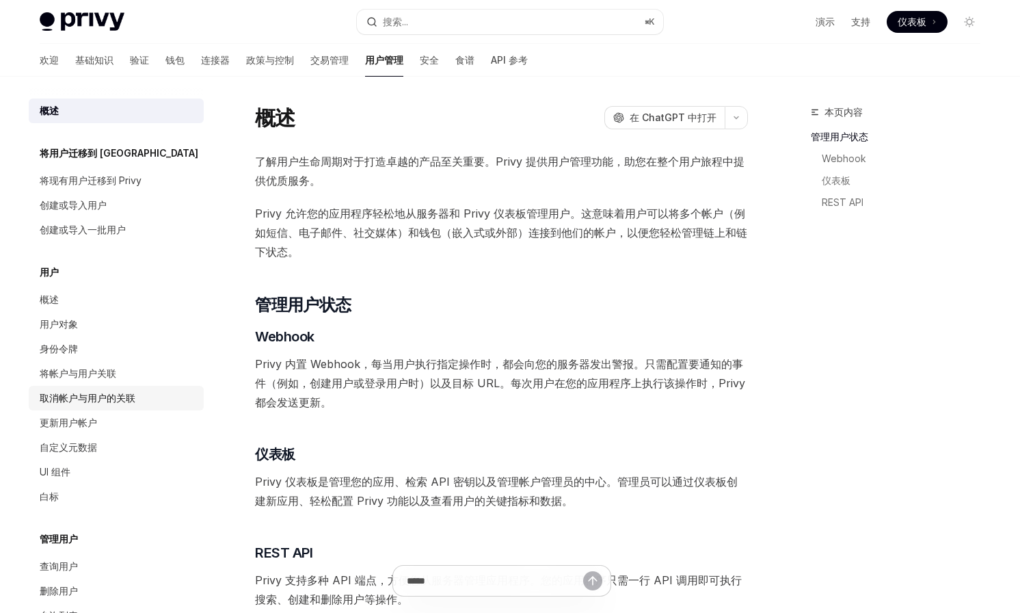
scroll to position [22, 0]
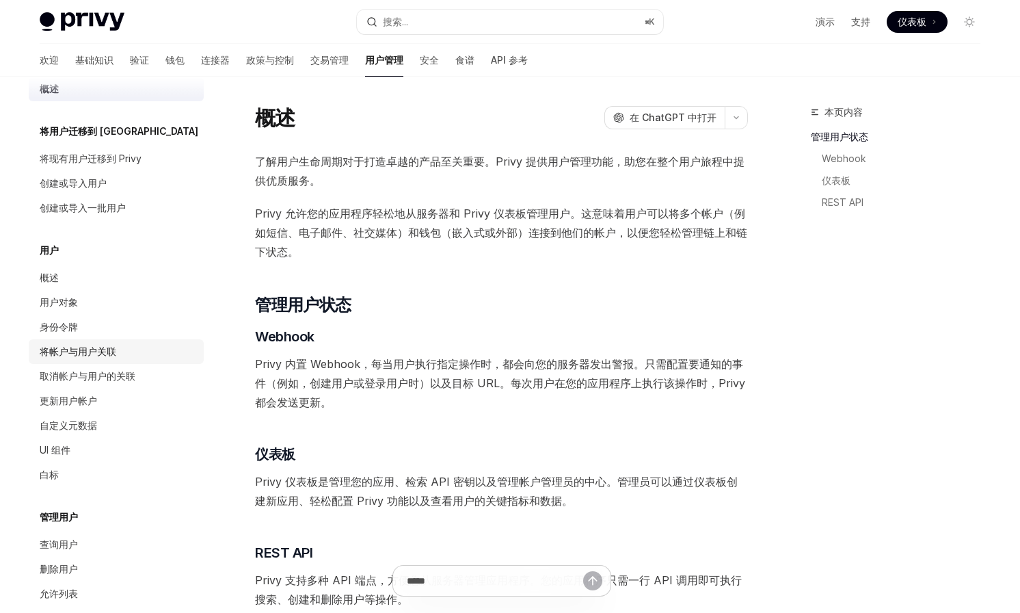
click at [81, 358] on div "将帐户与用户关联" at bounding box center [78, 351] width 77 height 16
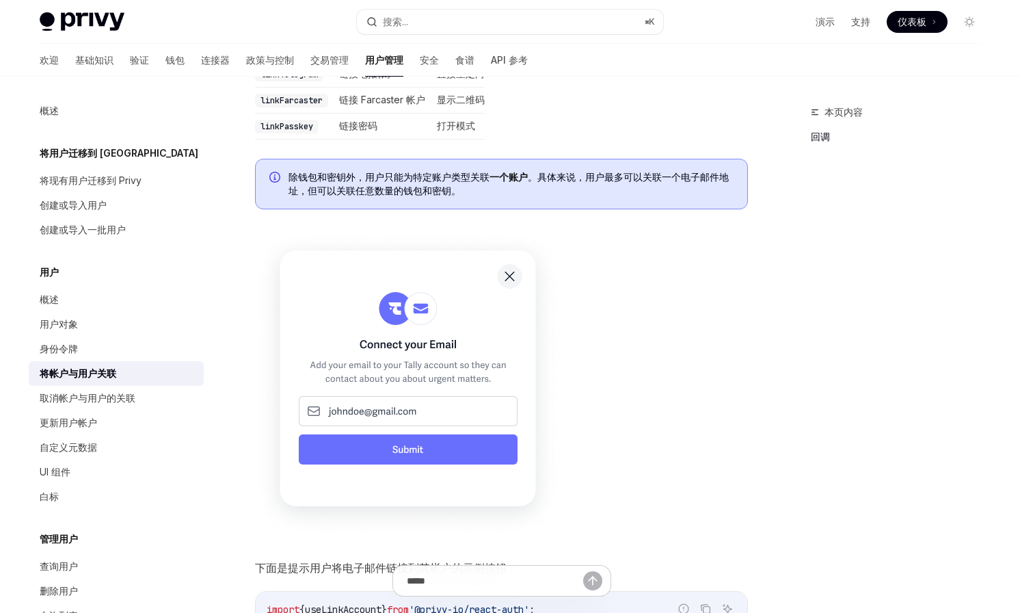
click at [88, 56] on div "欢迎 基础知识 验证 钱包 连接器 政策与控制 交易管理 用户管理 安全 食谱 API 参考" at bounding box center [284, 60] width 488 height 33
click at [75, 59] on font "基础知识" at bounding box center [94, 60] width 38 height 12
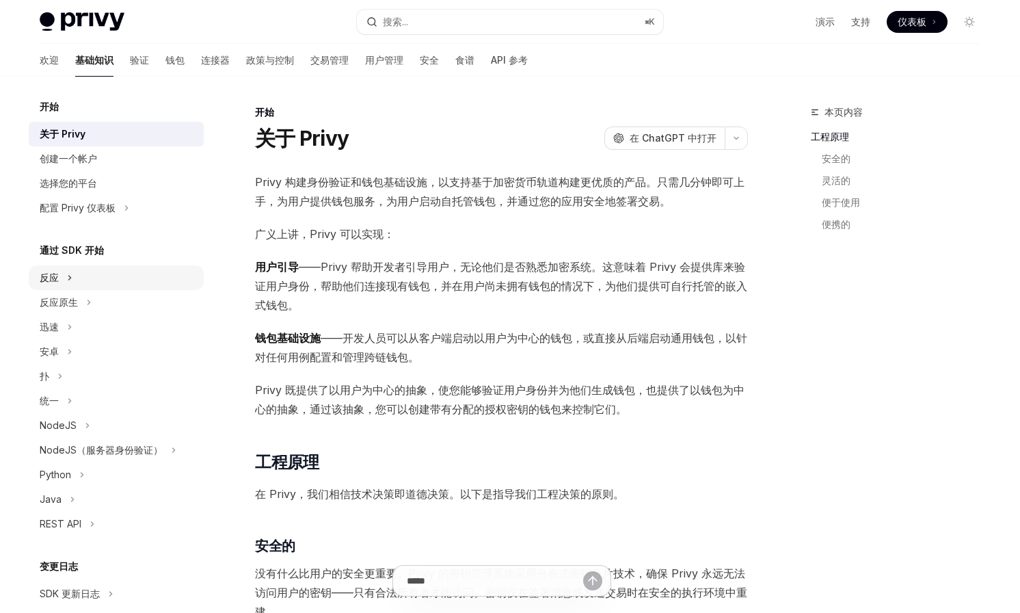
click at [75, 276] on button "反应" at bounding box center [116, 277] width 175 height 25
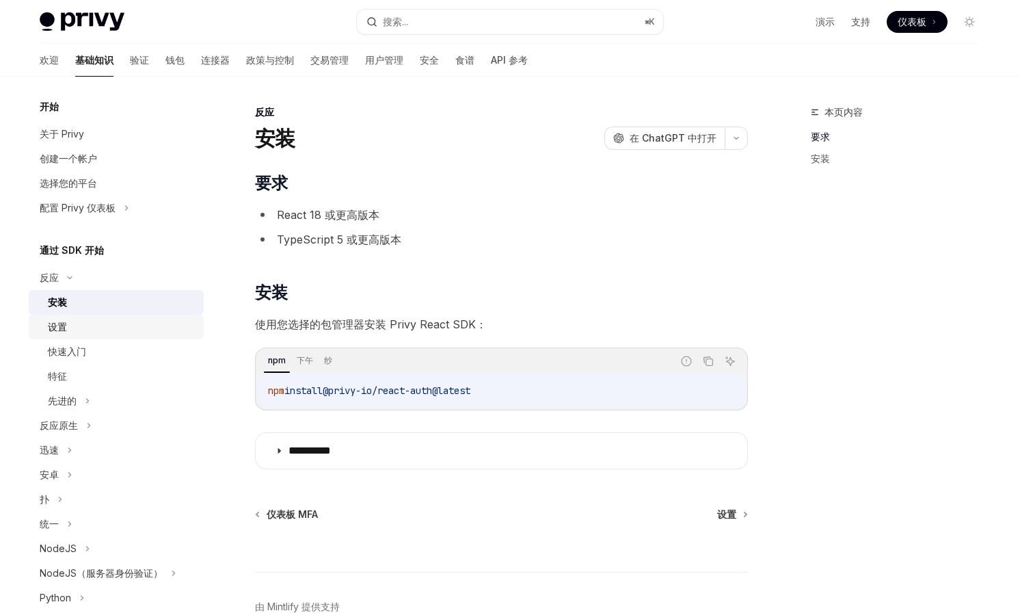
click at [75, 319] on div "设置" at bounding box center [122, 327] width 148 height 16
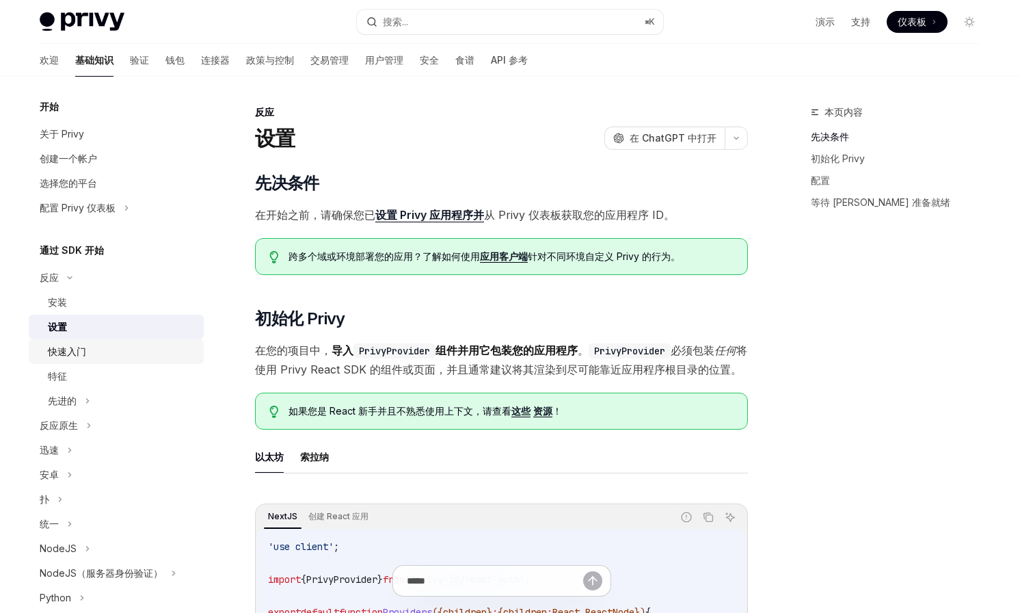
click at [73, 352] on font "快速入门" at bounding box center [67, 351] width 38 height 12
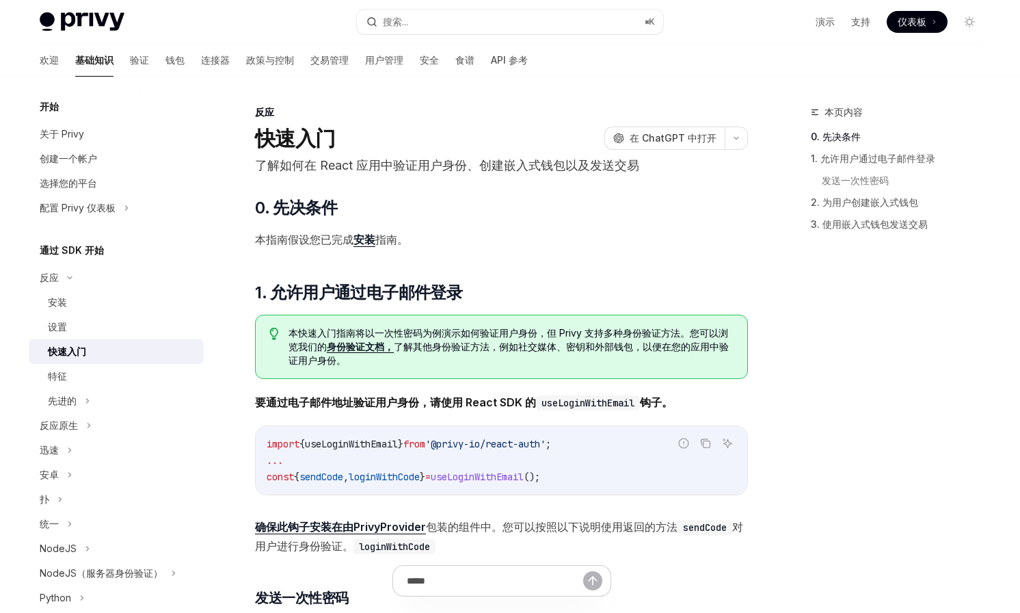
click at [69, 362] on link "快速入门" at bounding box center [116, 351] width 175 height 25
click at [69, 367] on link "特征" at bounding box center [116, 376] width 175 height 25
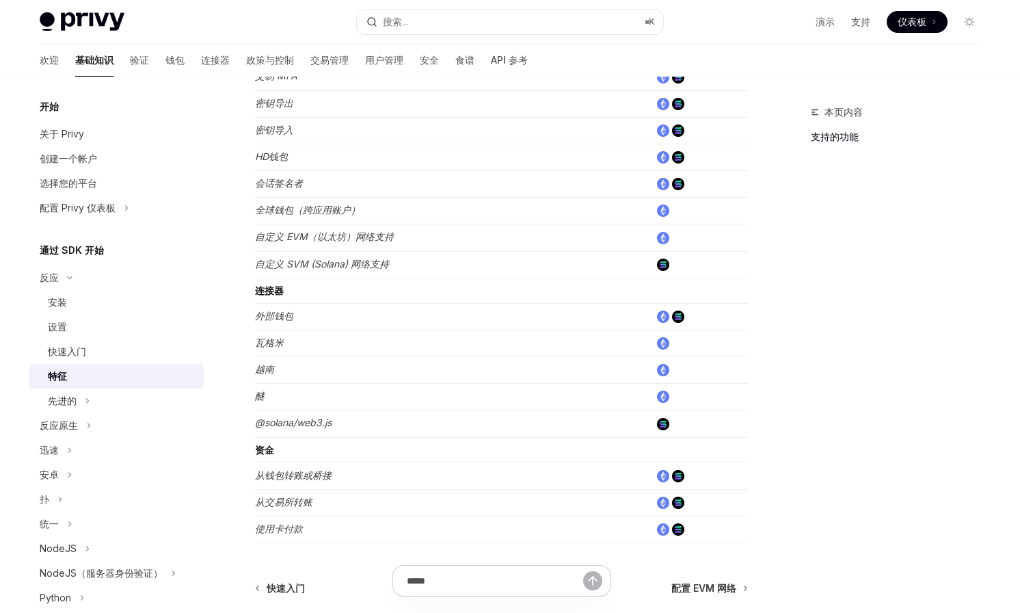
scroll to position [719, 0]
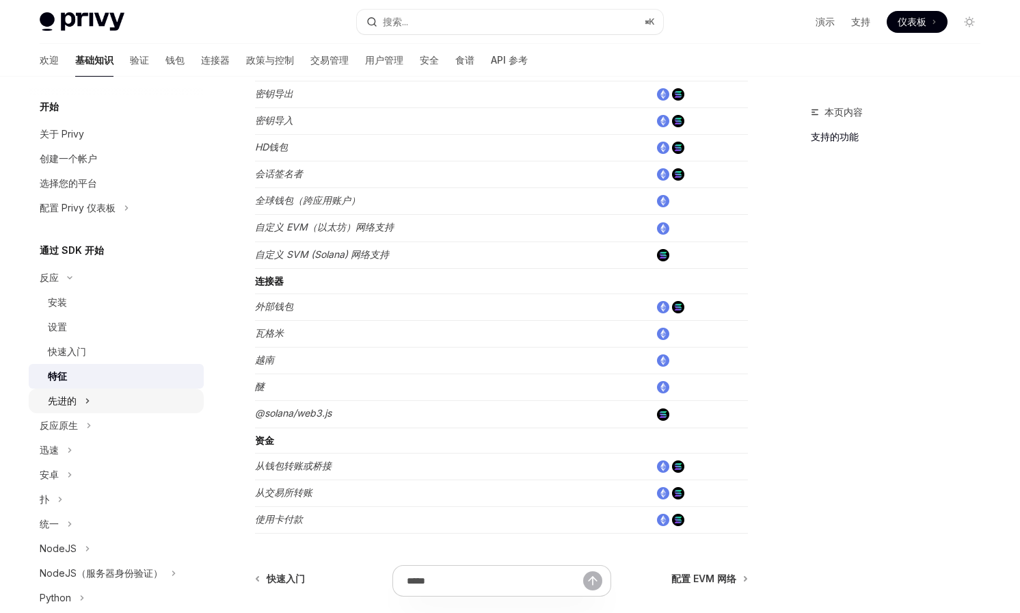
click at [96, 399] on button "先进的" at bounding box center [116, 400] width 175 height 25
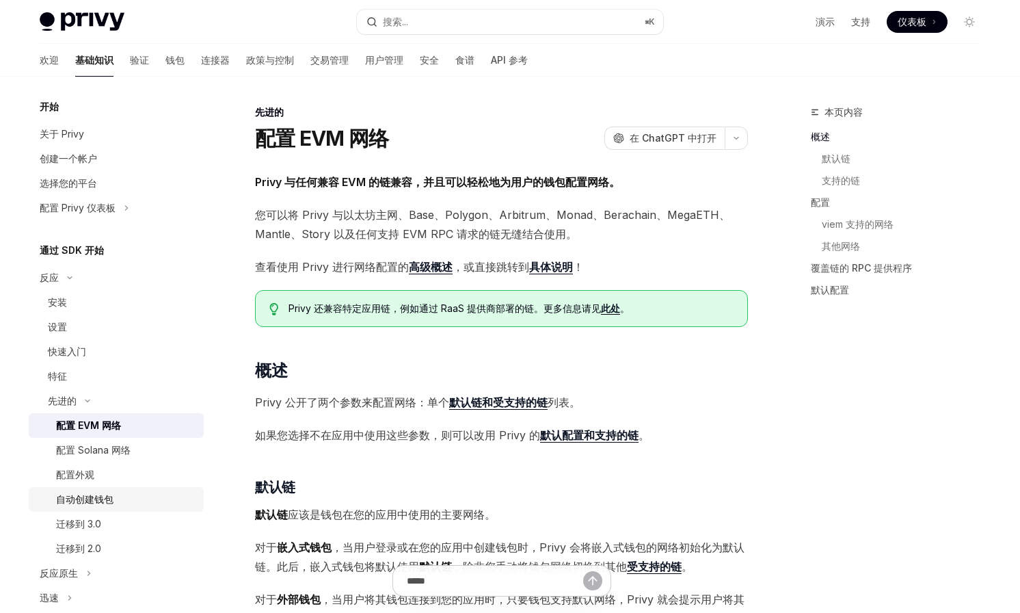
click at [107, 499] on font "自动创建钱包" at bounding box center [84, 499] width 57 height 12
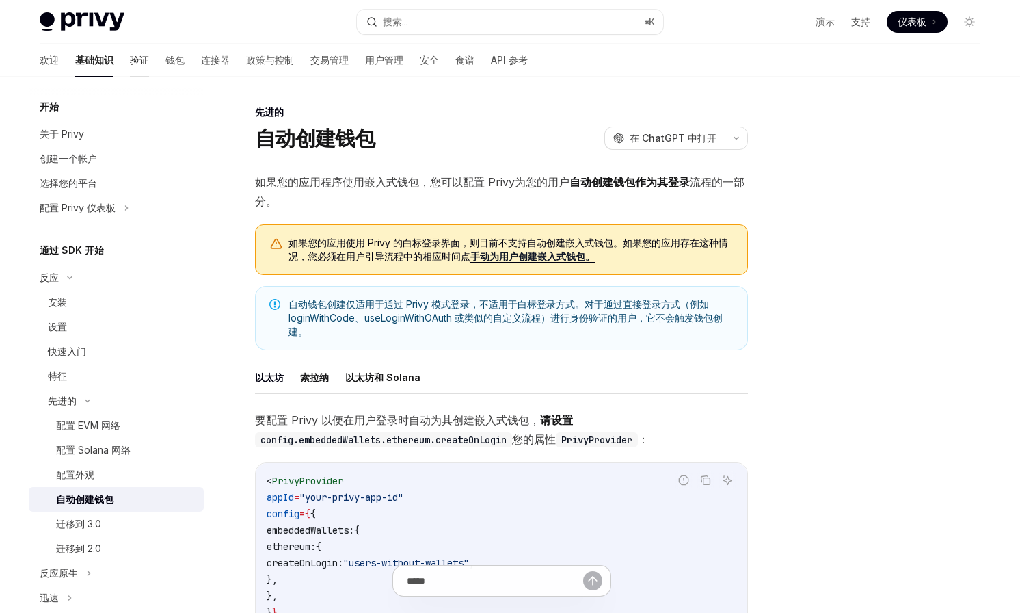
click at [130, 60] on font "验证" at bounding box center [139, 60] width 19 height 12
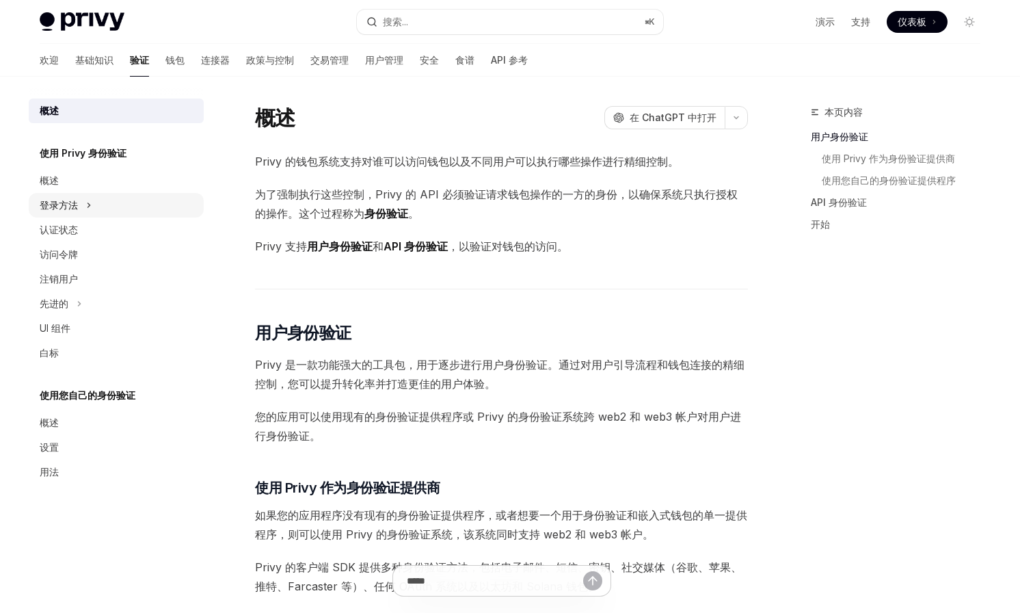
click at [90, 199] on icon at bounding box center [88, 205] width 5 height 16
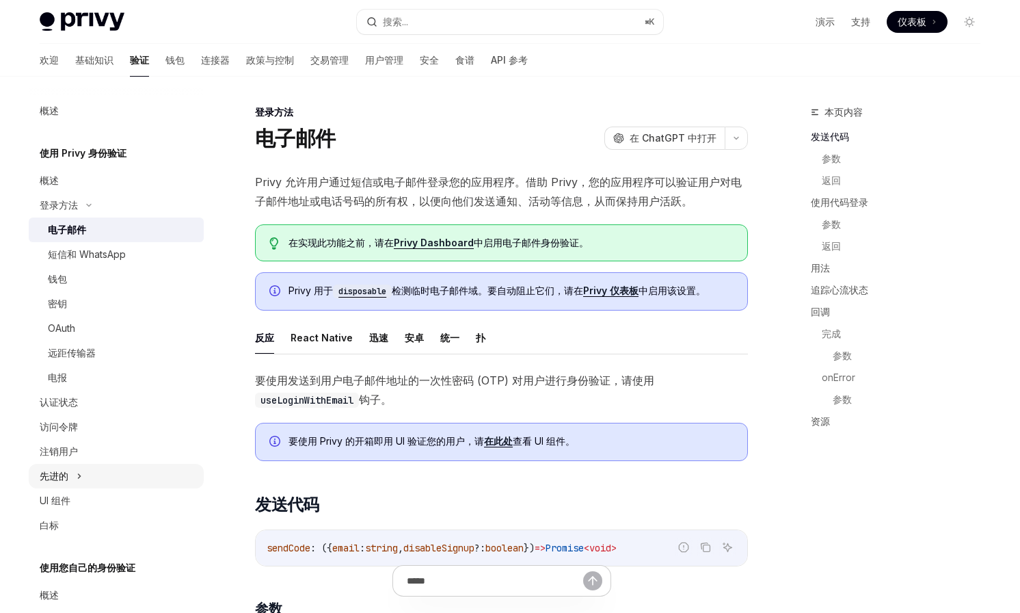
click at [77, 484] on icon at bounding box center [79, 476] width 5 height 16
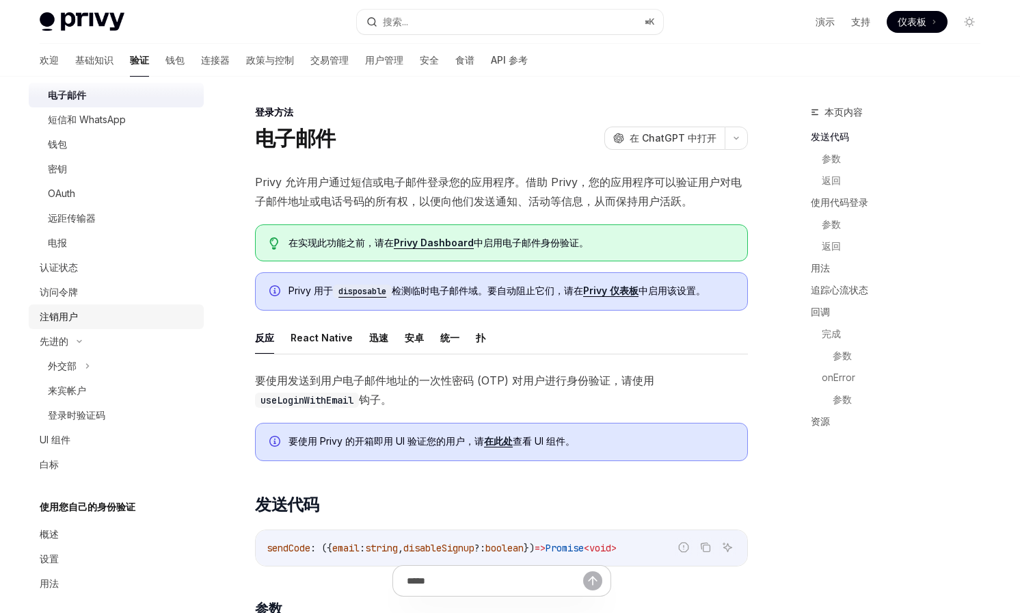
scroll to position [145, 0]
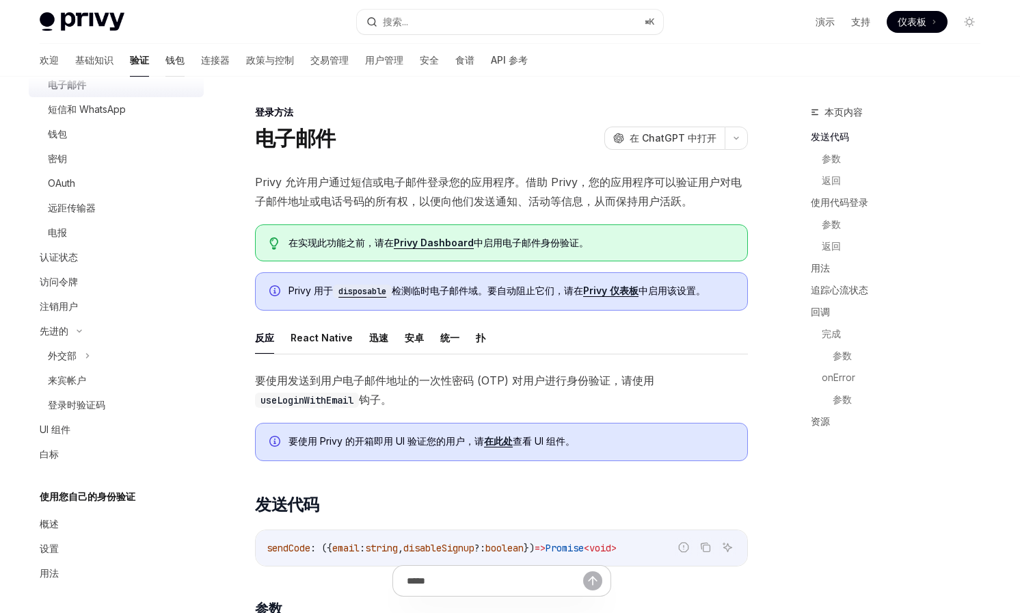
click at [166, 62] on font "钱包" at bounding box center [175, 60] width 19 height 12
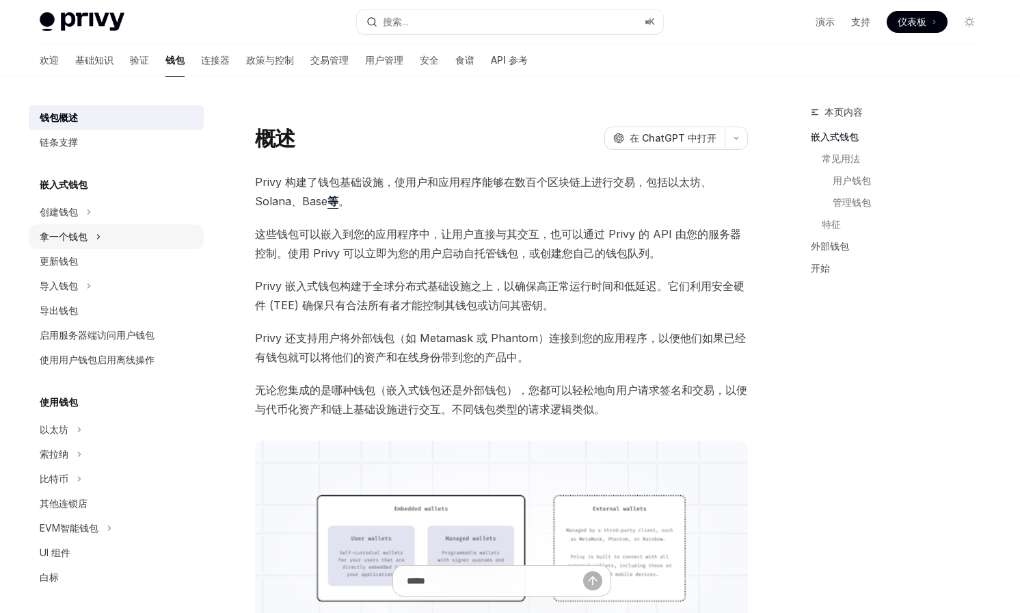
click at [97, 241] on icon at bounding box center [98, 236] width 5 height 16
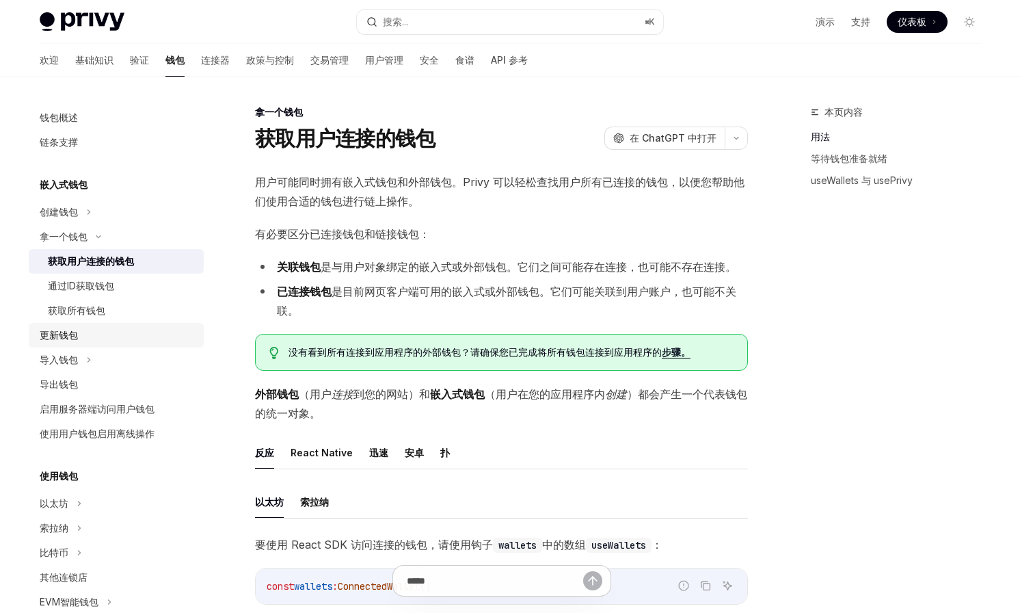
click at [75, 339] on font "更新钱包" at bounding box center [59, 335] width 38 height 12
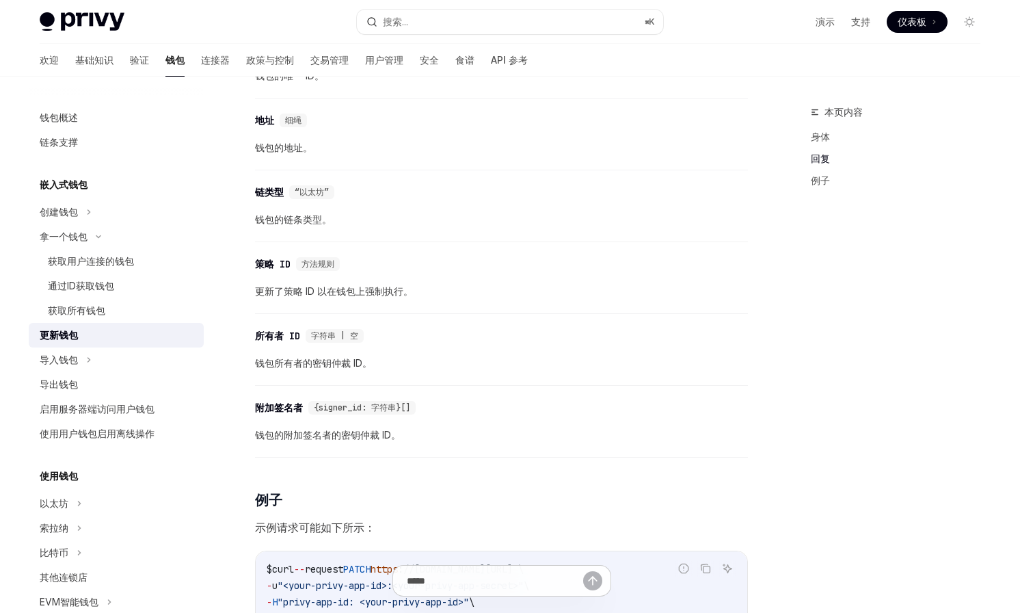
scroll to position [962, 0]
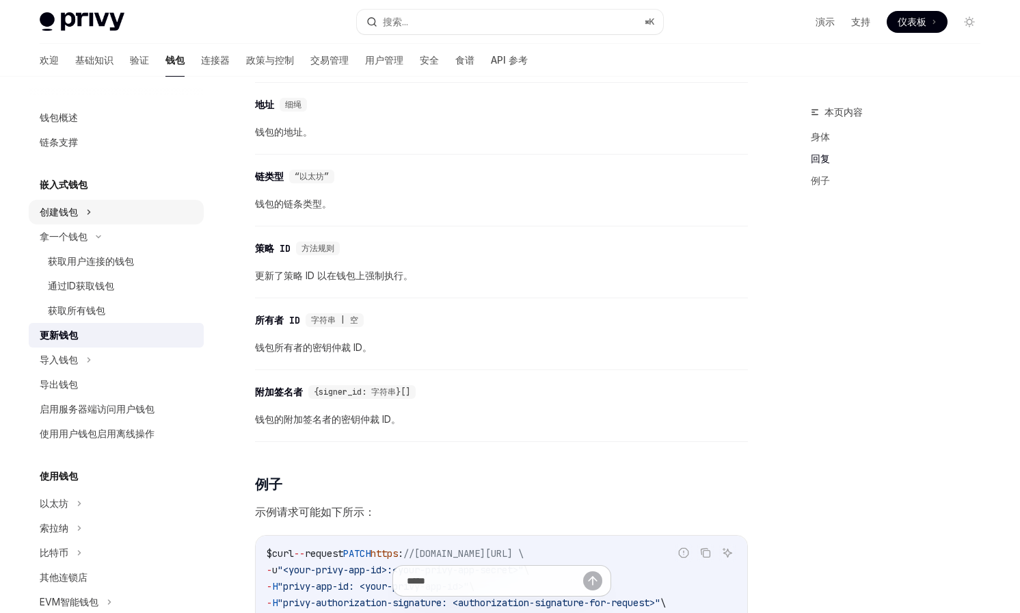
click at [101, 206] on button "创建钱包" at bounding box center [116, 212] width 175 height 25
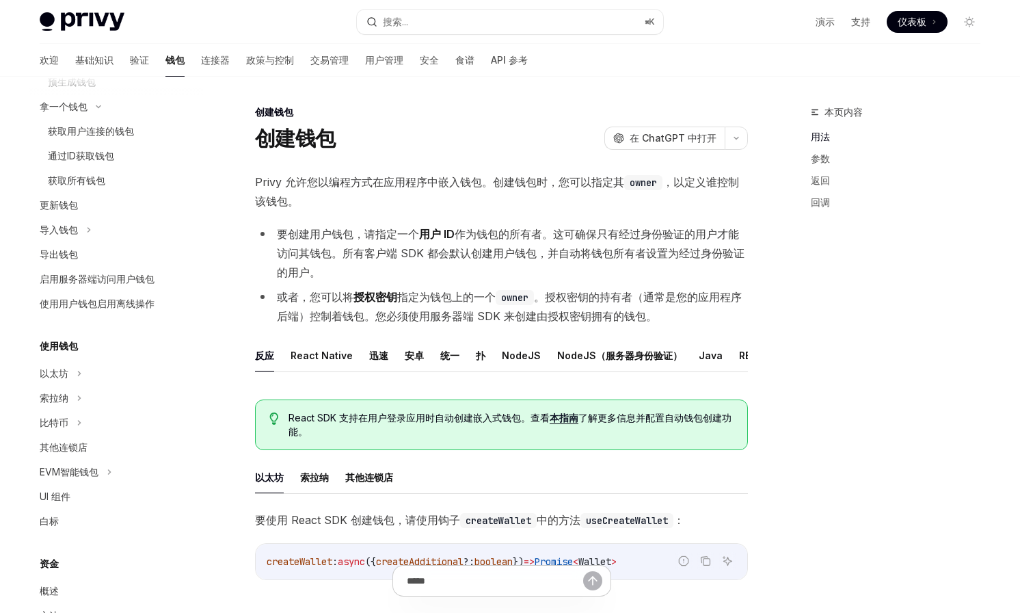
scroll to position [181, 0]
click at [74, 373] on button "以太坊" at bounding box center [116, 372] width 175 height 25
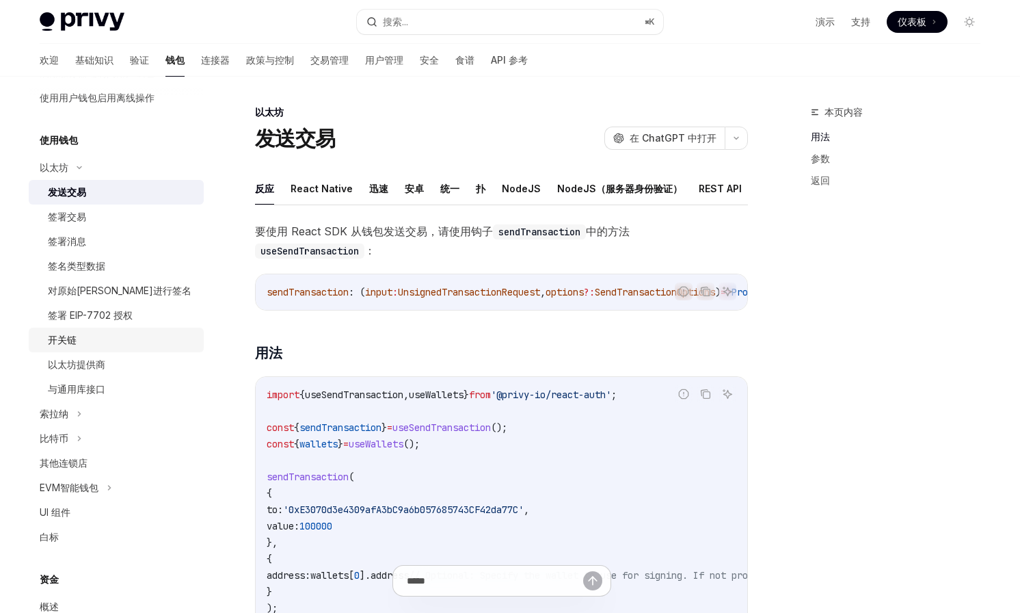
scroll to position [386, 0]
click at [80, 480] on div "EVM智能钱包" at bounding box center [69, 487] width 59 height 16
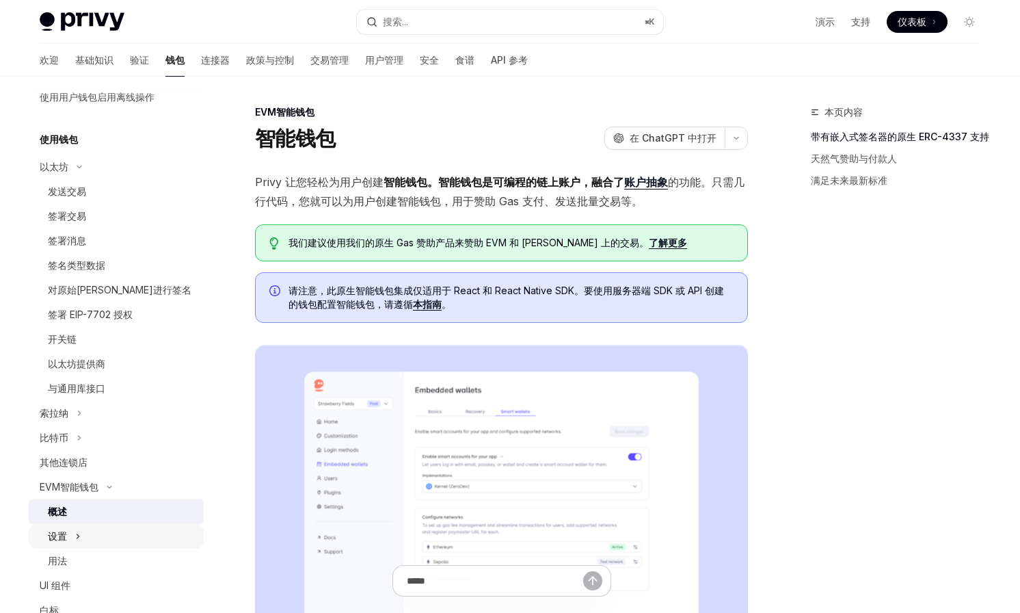
click at [78, 526] on button "设置" at bounding box center [116, 536] width 175 height 25
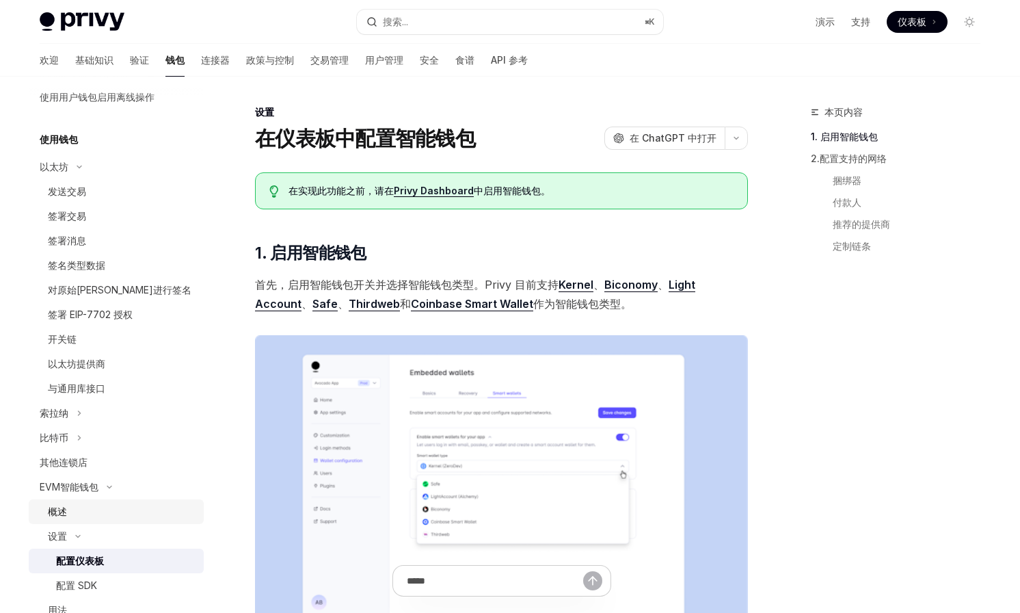
click at [78, 516] on div "概述" at bounding box center [122, 511] width 148 height 16
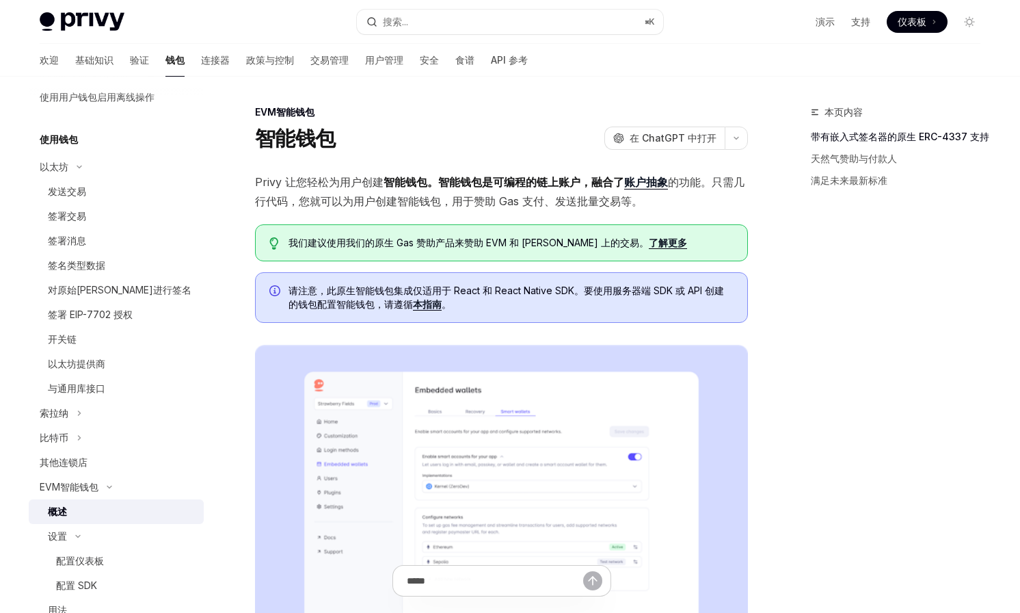
click at [442, 300] on font "。" at bounding box center [447, 304] width 10 height 12
click at [435, 302] on font "本指南" at bounding box center [427, 304] width 29 height 12
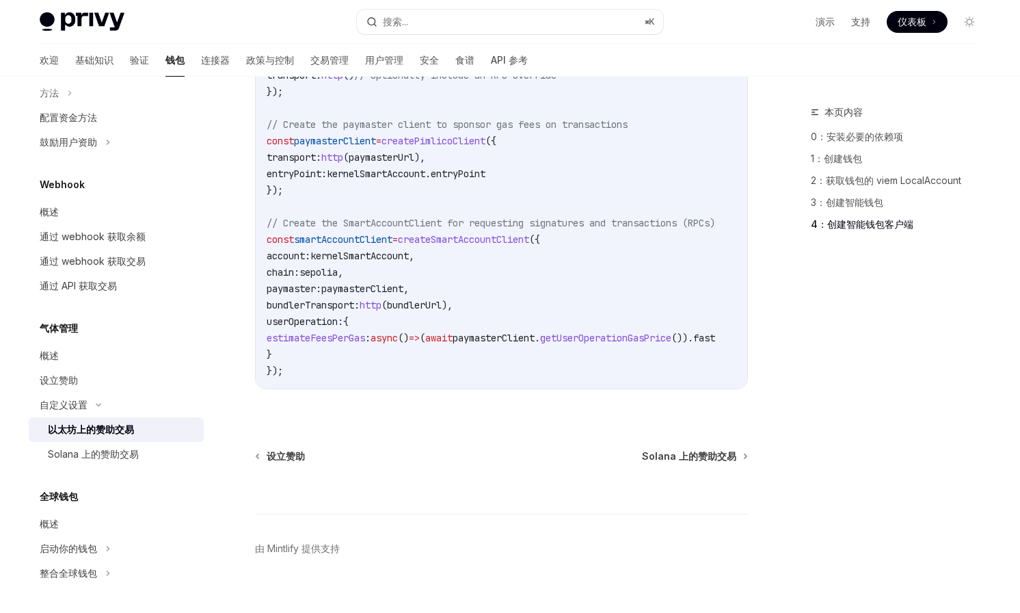
scroll to position [1925, 0]
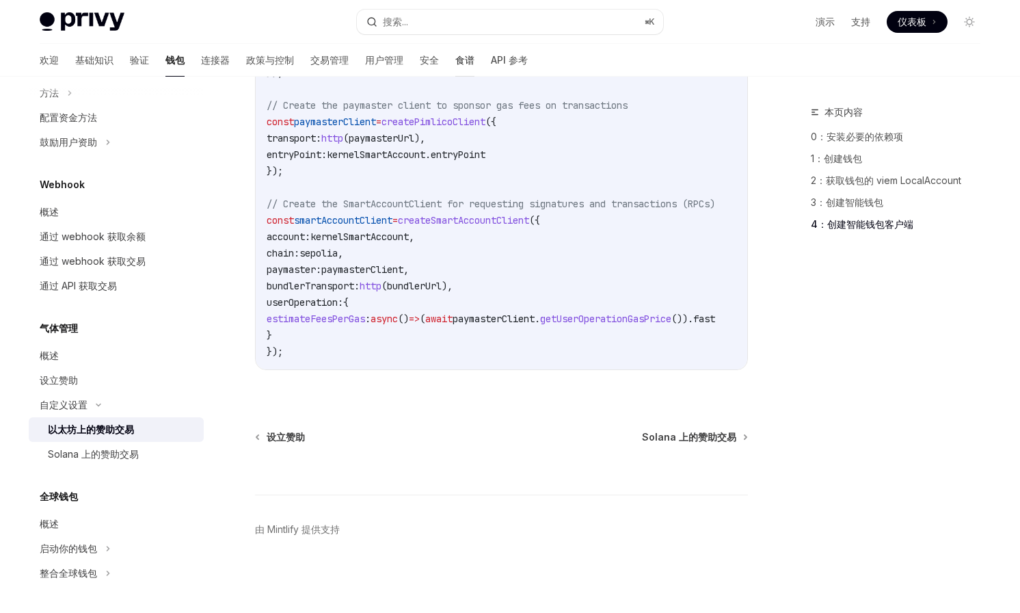
click at [456, 52] on link "食谱" at bounding box center [465, 60] width 19 height 33
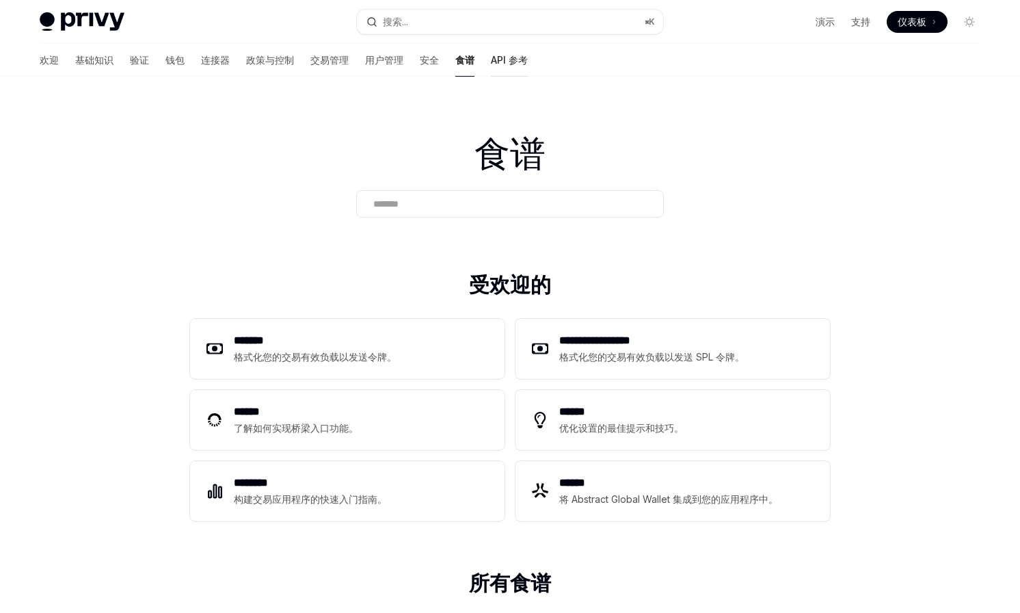
click at [491, 60] on font "API 参考" at bounding box center [509, 60] width 37 height 12
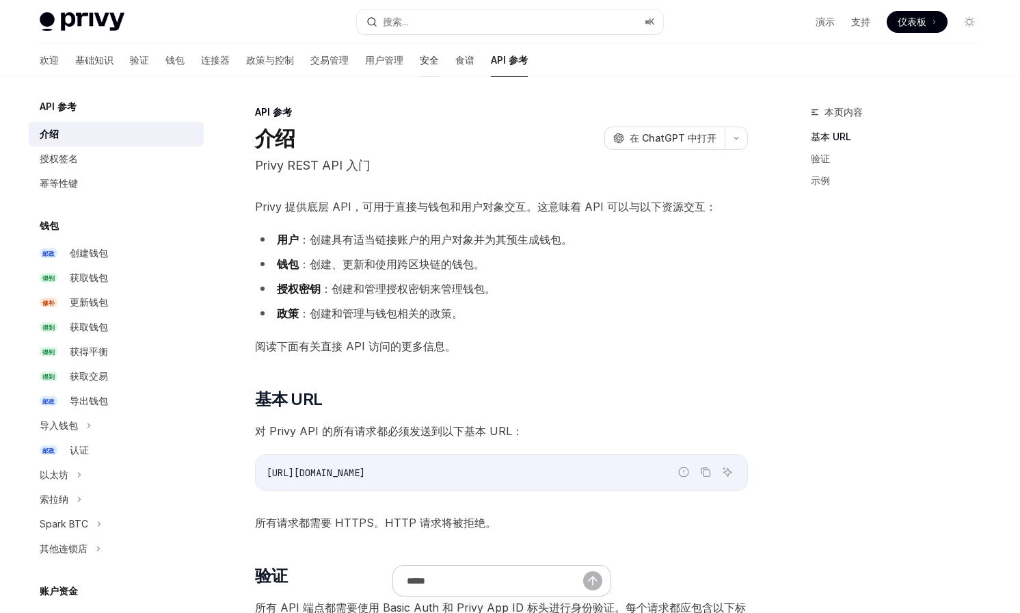
click at [420, 61] on font "安全" at bounding box center [429, 60] width 19 height 12
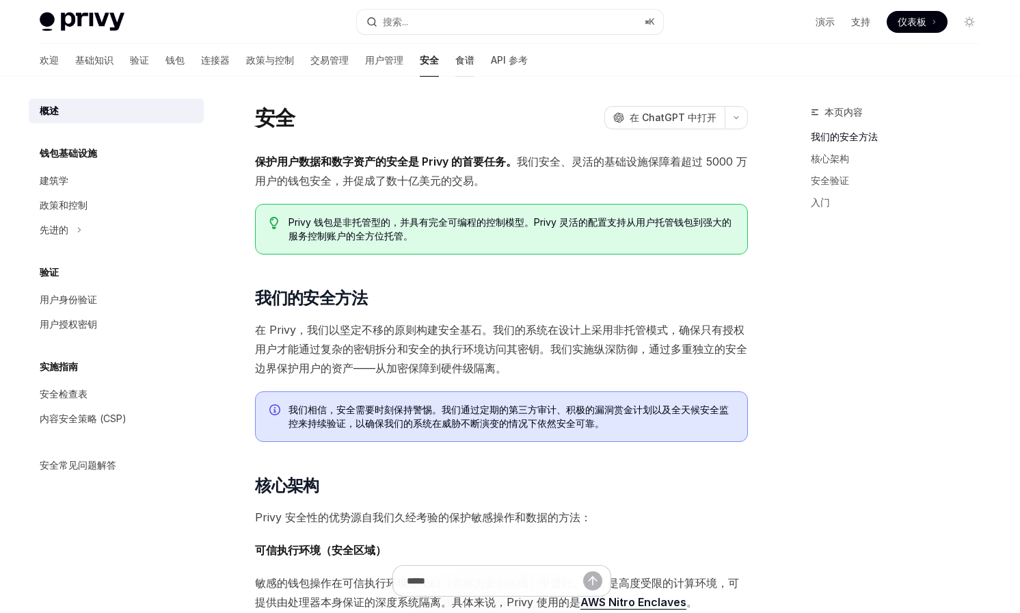
click at [456, 62] on font "食谱" at bounding box center [465, 60] width 19 height 12
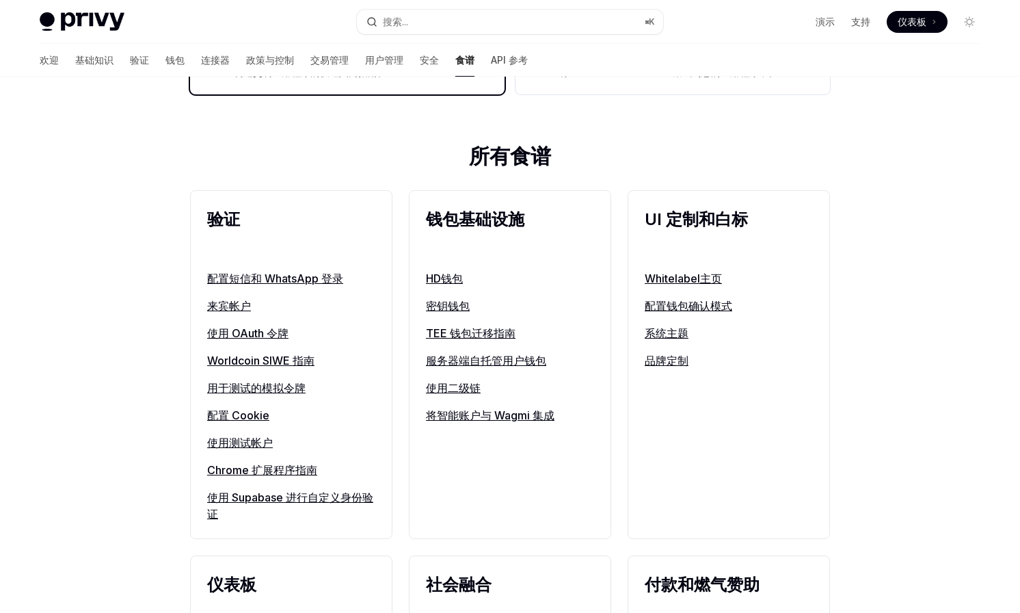
scroll to position [427, 0]
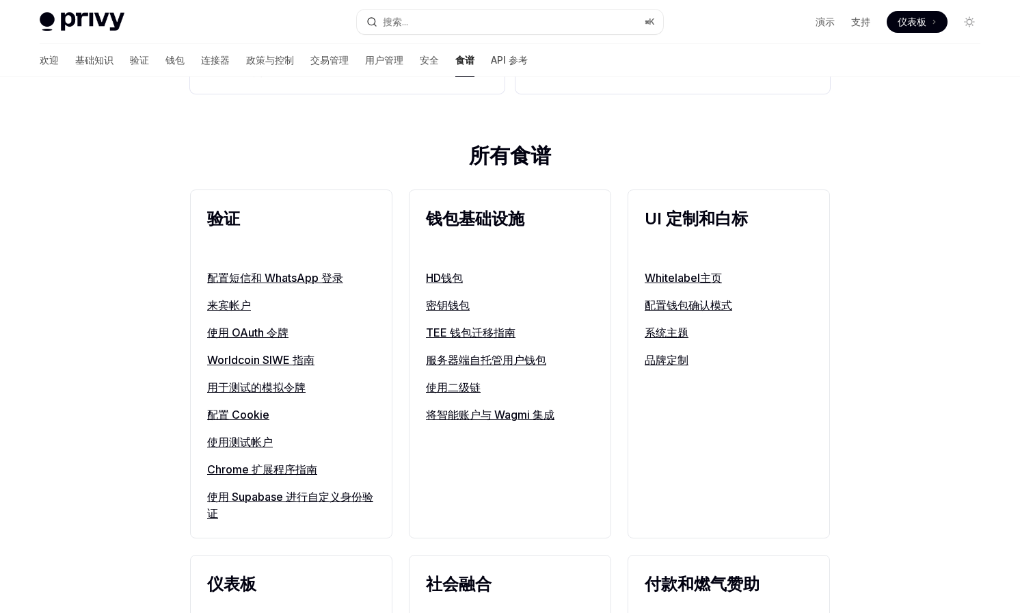
click at [458, 413] on font "将智能账户与 Wagmi 集成" at bounding box center [490, 415] width 129 height 14
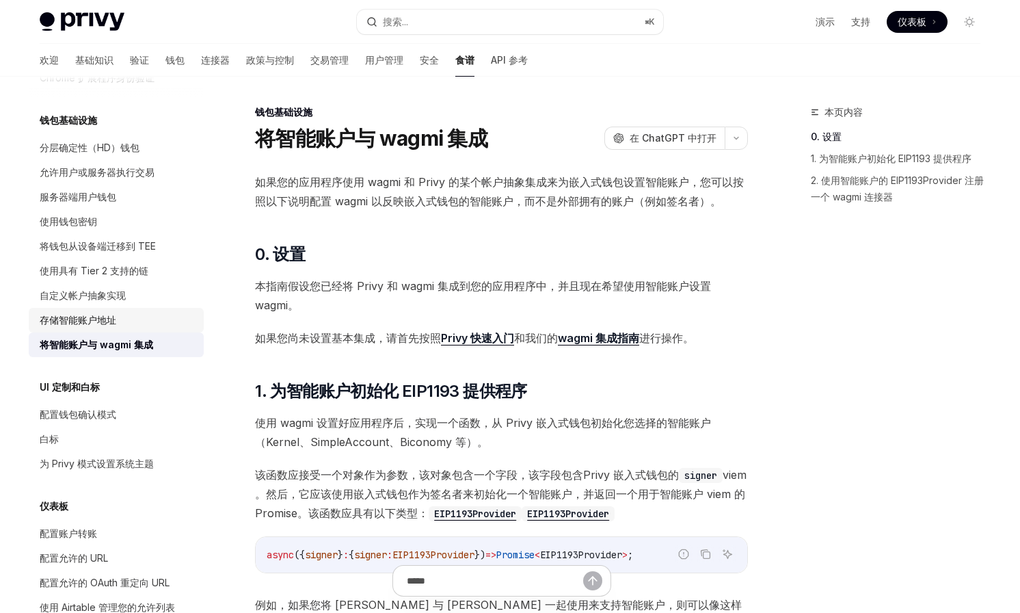
click at [124, 318] on div "存储智能账户地址" at bounding box center [118, 320] width 156 height 16
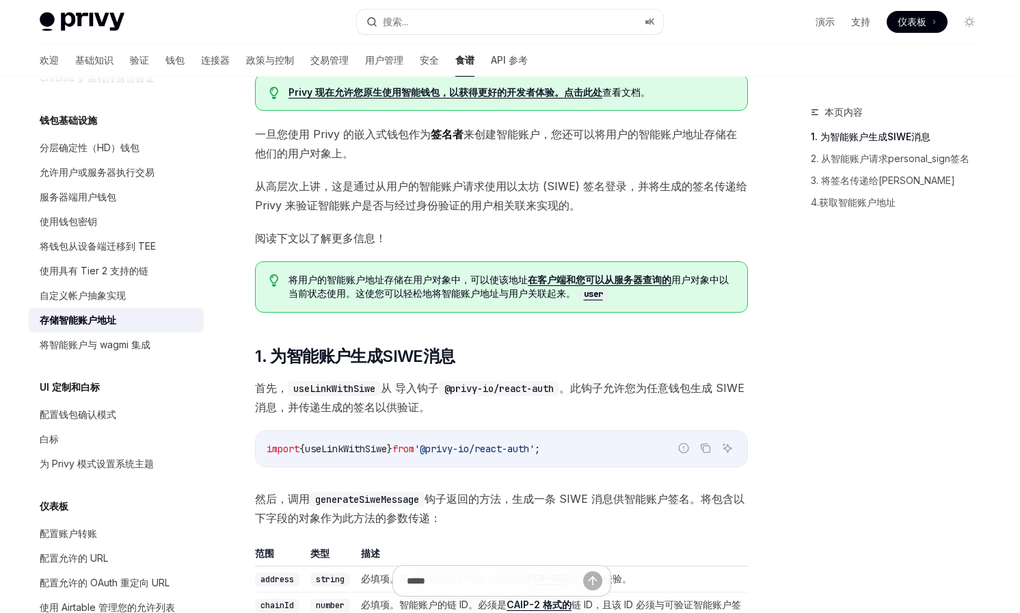
scroll to position [118, 0]
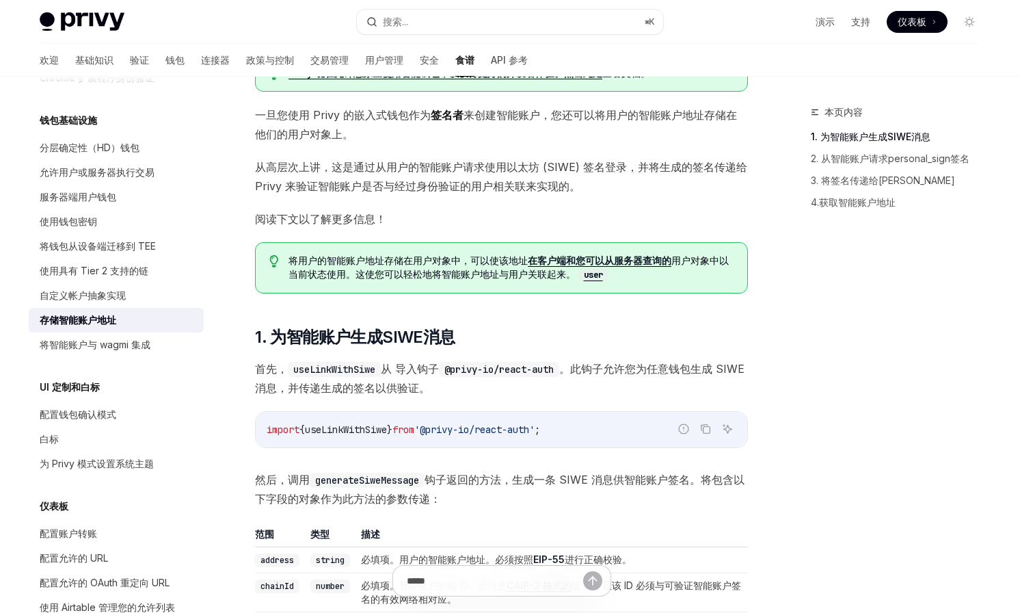
click at [594, 274] on code "user" at bounding box center [594, 275] width 30 height 14
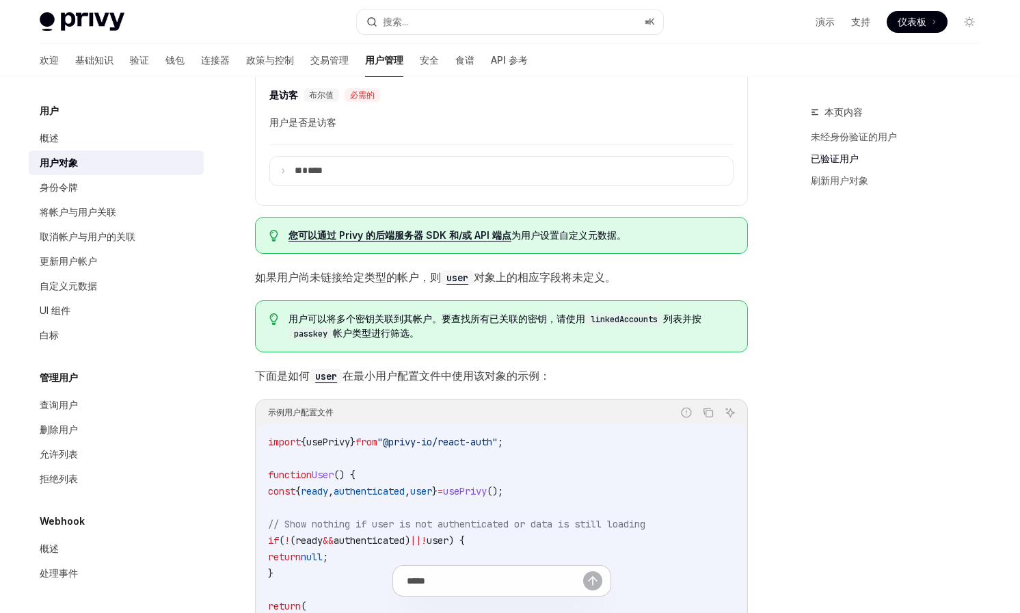
scroll to position [854, 0]
type textarea "*"
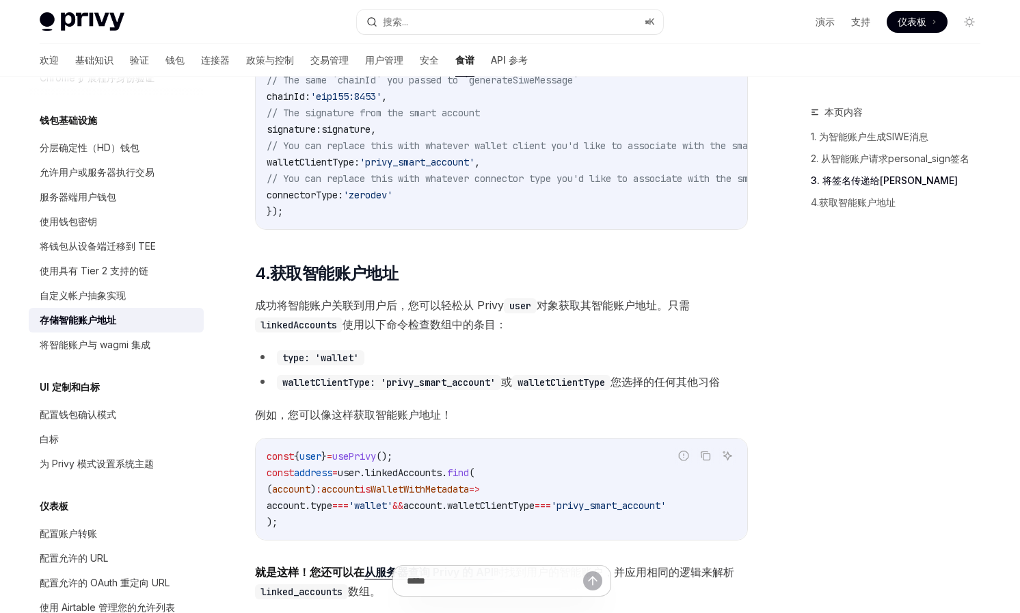
scroll to position [1564, 0]
